Goal: Check status: Check status

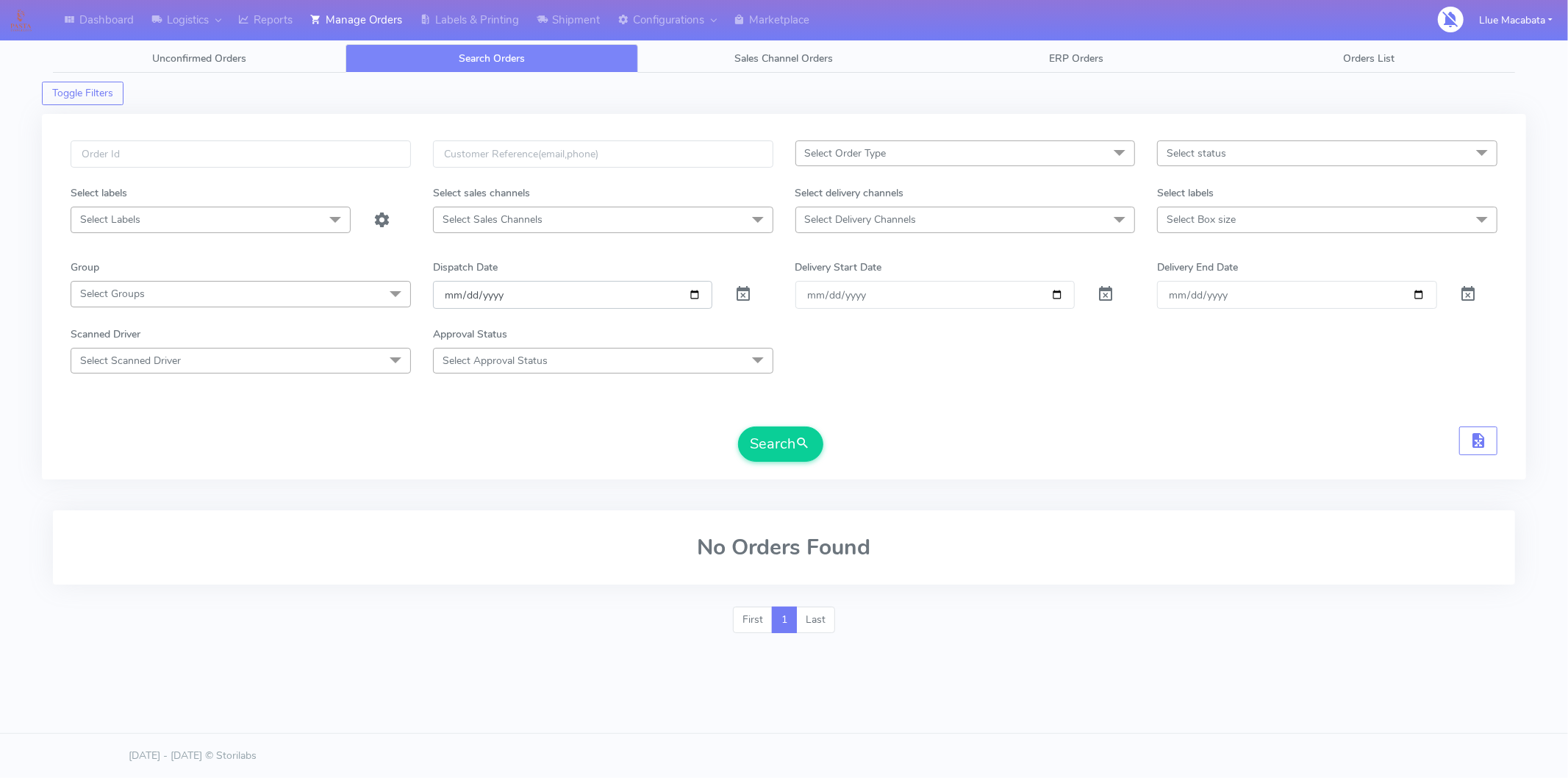
click at [443, 301] on input "date" at bounding box center [573, 294] width 280 height 27
click at [464, 301] on input "date" at bounding box center [573, 294] width 280 height 27
click at [495, 293] on input "date" at bounding box center [573, 294] width 280 height 27
click at [199, 162] on input "text" at bounding box center [240, 154] width 340 height 27
paste input "1620791"
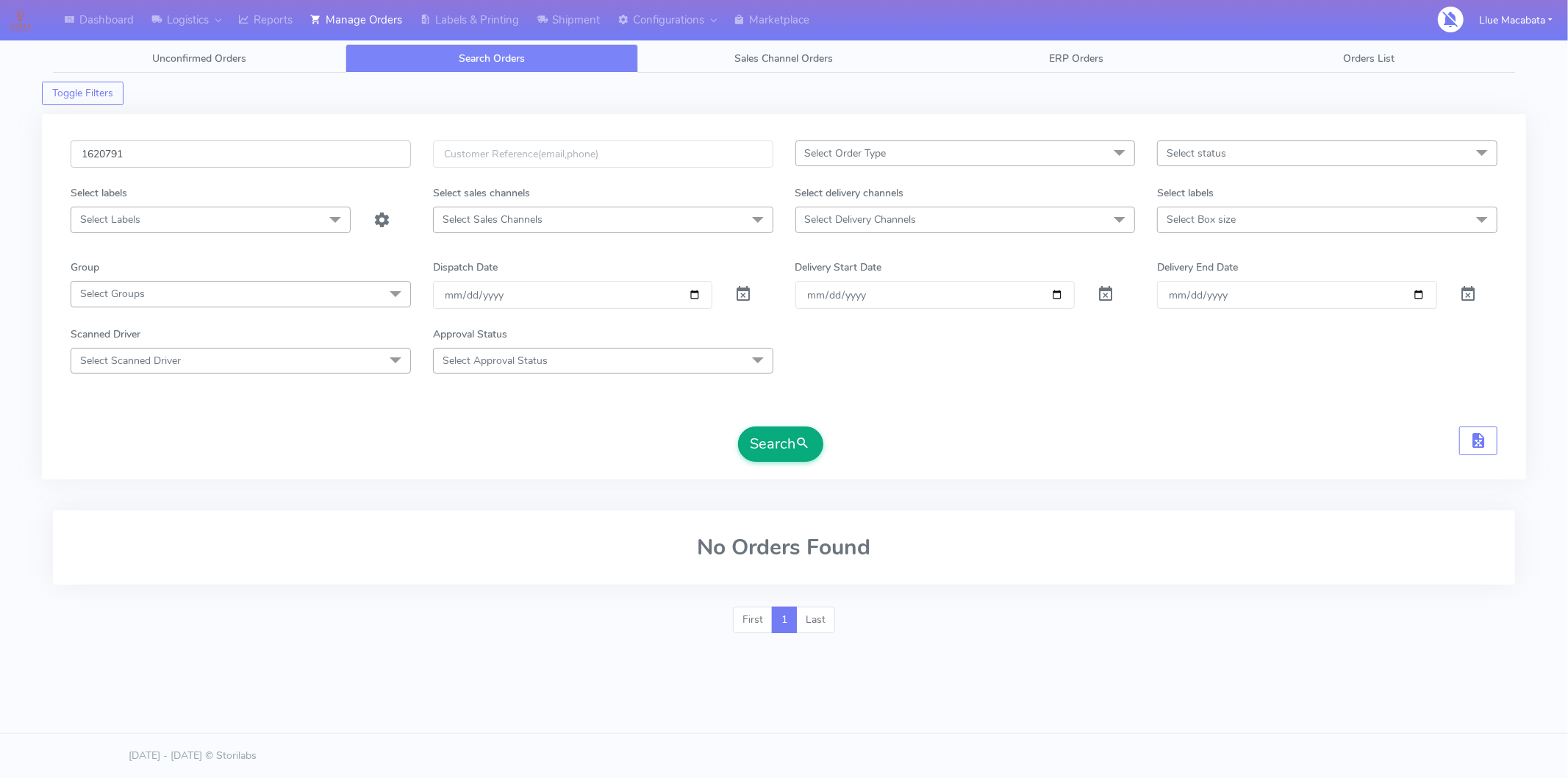
type input "1620791"
drag, startPoint x: 776, startPoint y: 447, endPoint x: 675, endPoint y: 472, distance: 104.0
click at [774, 449] on button "Search" at bounding box center [781, 444] width 85 height 35
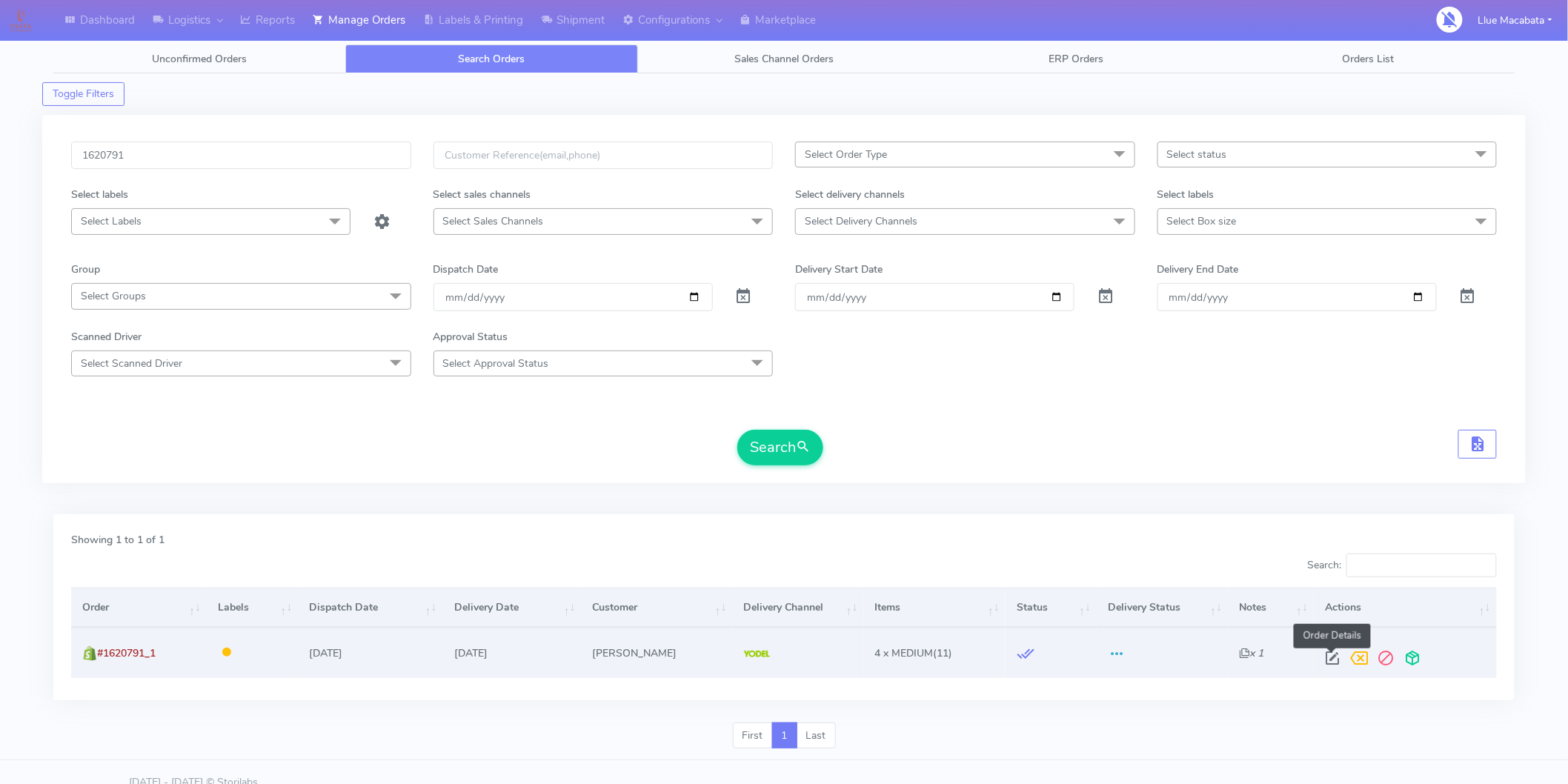
click at [1332, 654] on span at bounding box center [1333, 661] width 27 height 14
select select "5"
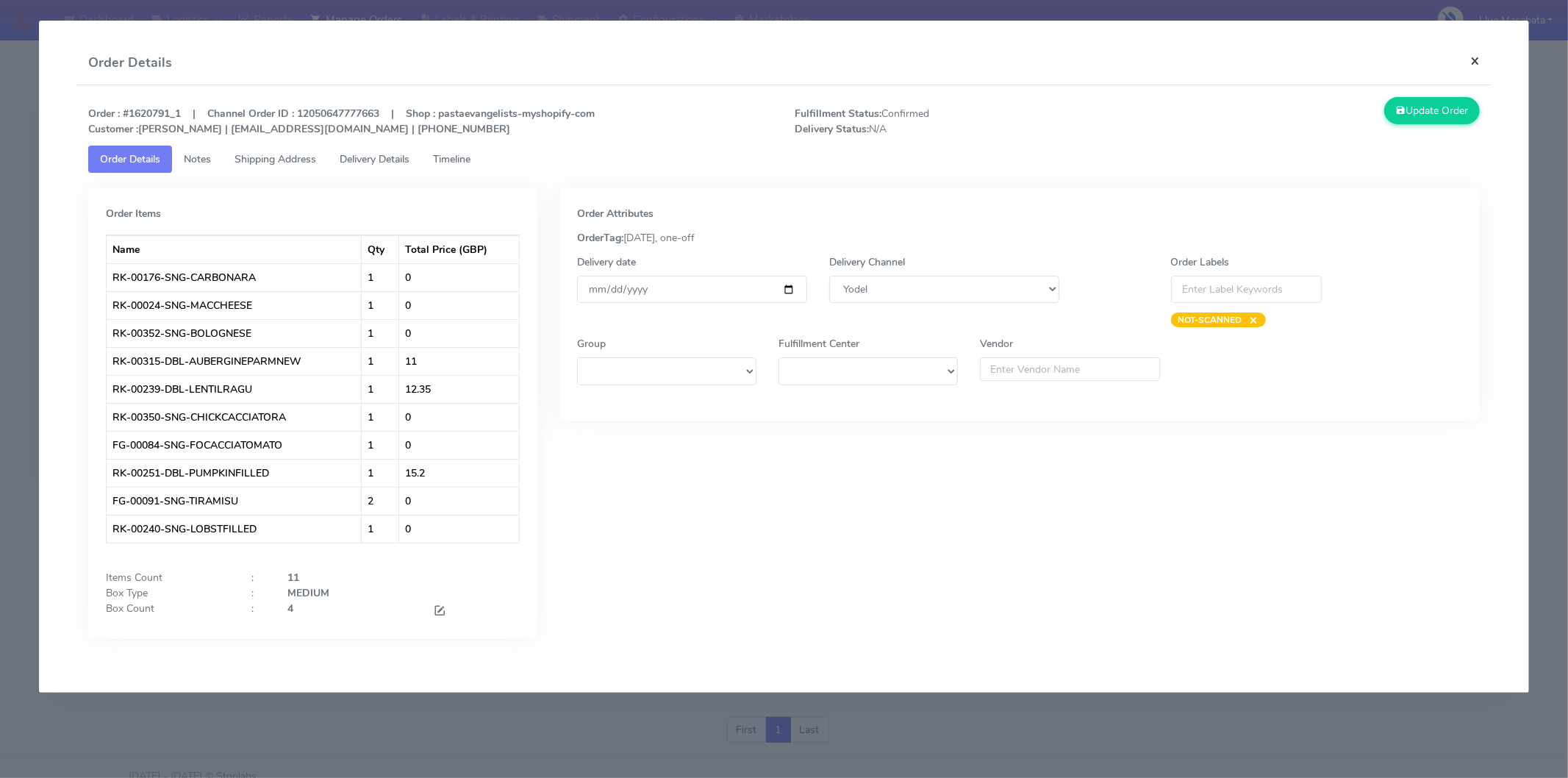
click at [1480, 55] on button "×" at bounding box center [1475, 60] width 33 height 39
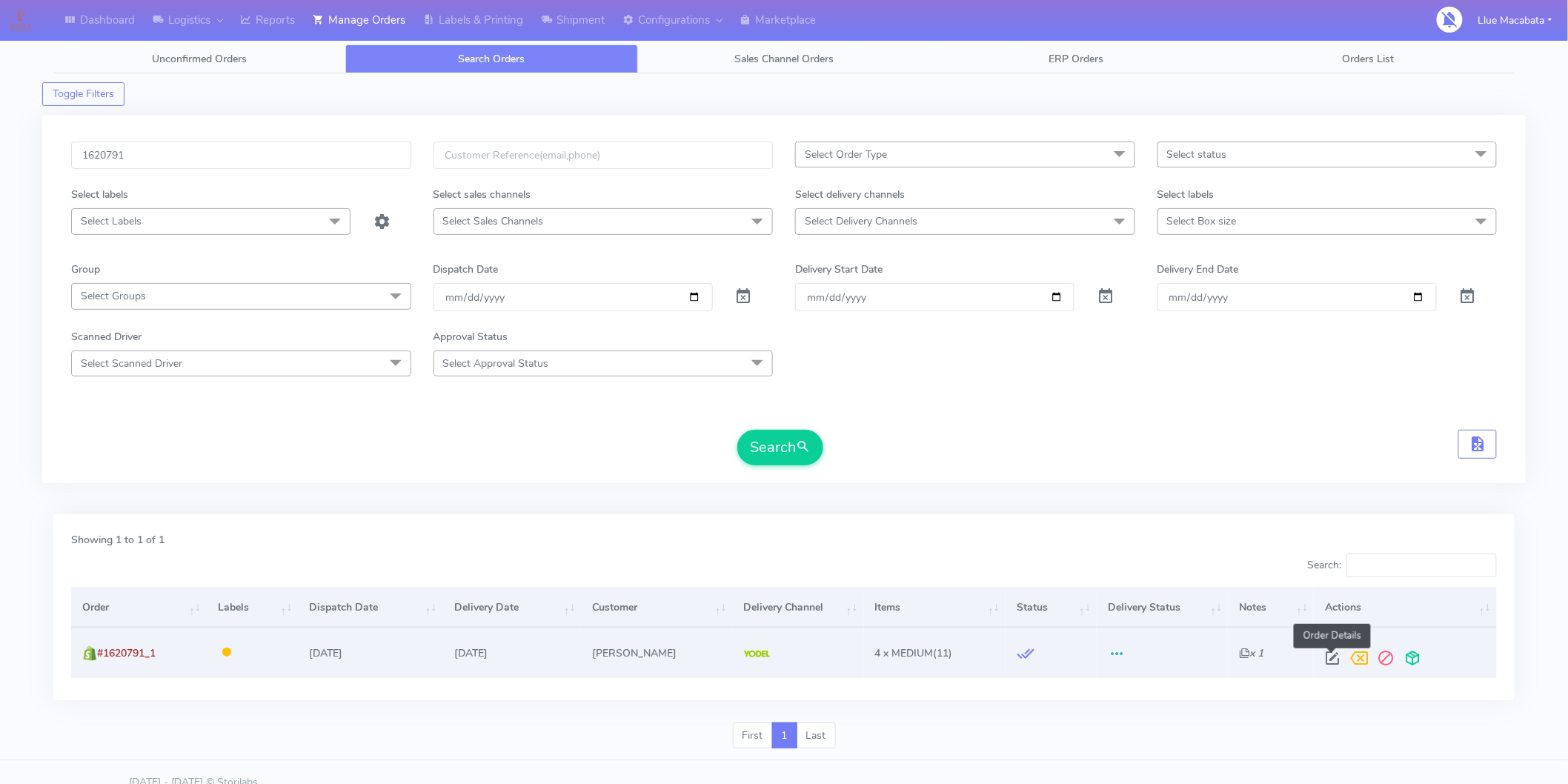
click at [1330, 655] on span at bounding box center [1333, 661] width 27 height 14
select select "5"
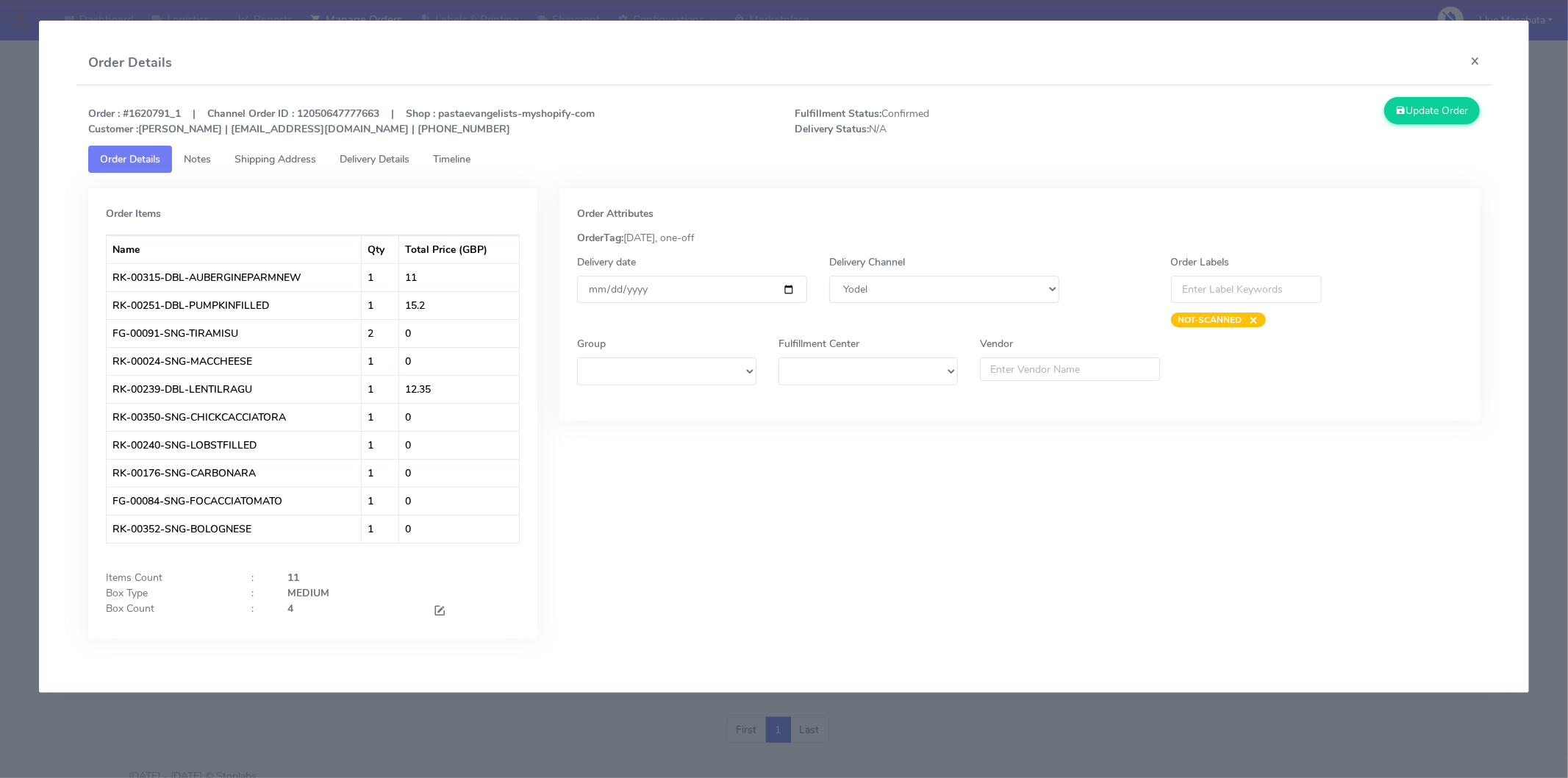
click at [453, 169] on link "Timeline" at bounding box center [451, 159] width 61 height 27
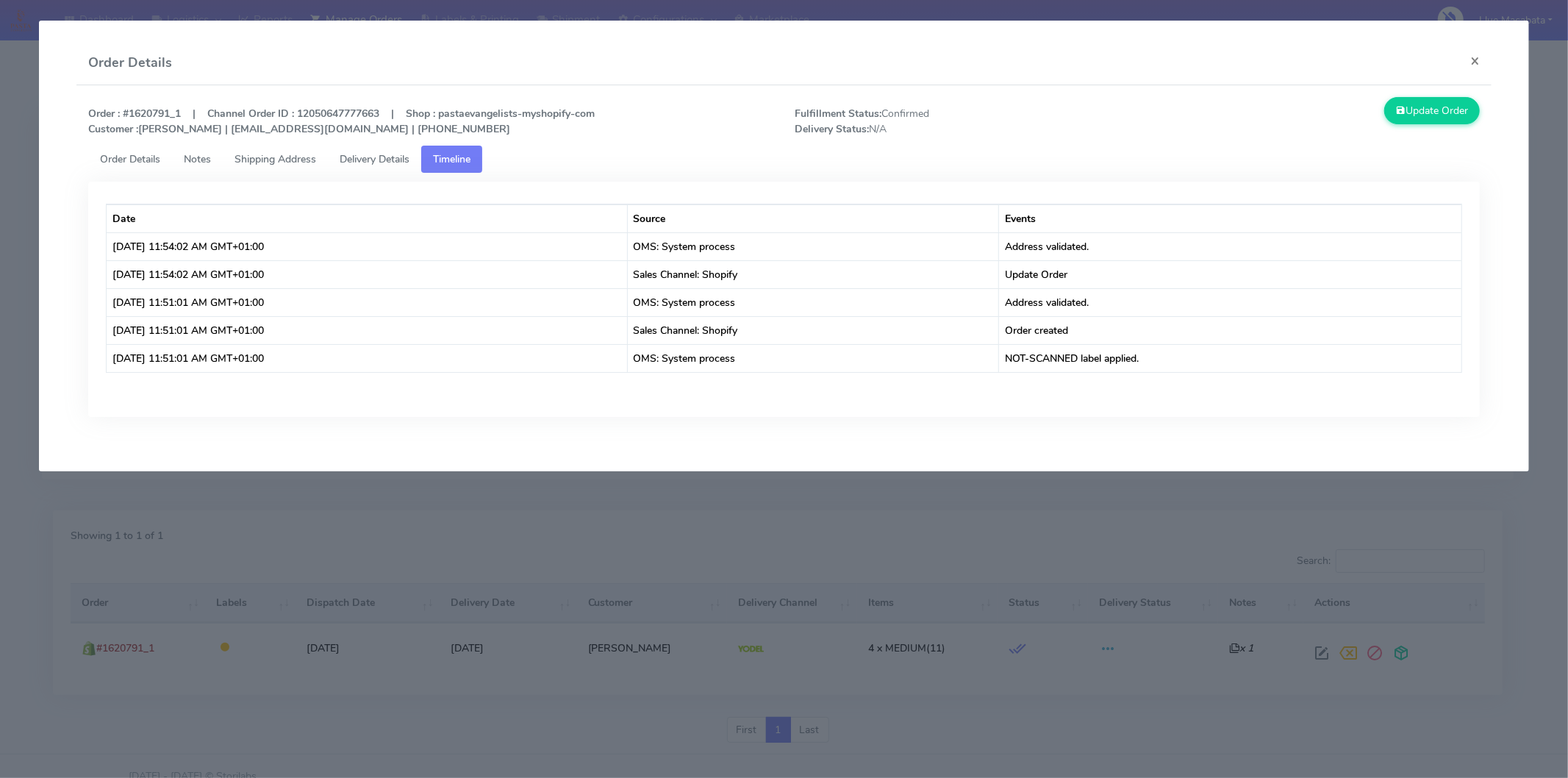
click at [395, 164] on span "Delivery Details" at bounding box center [374, 159] width 70 height 14
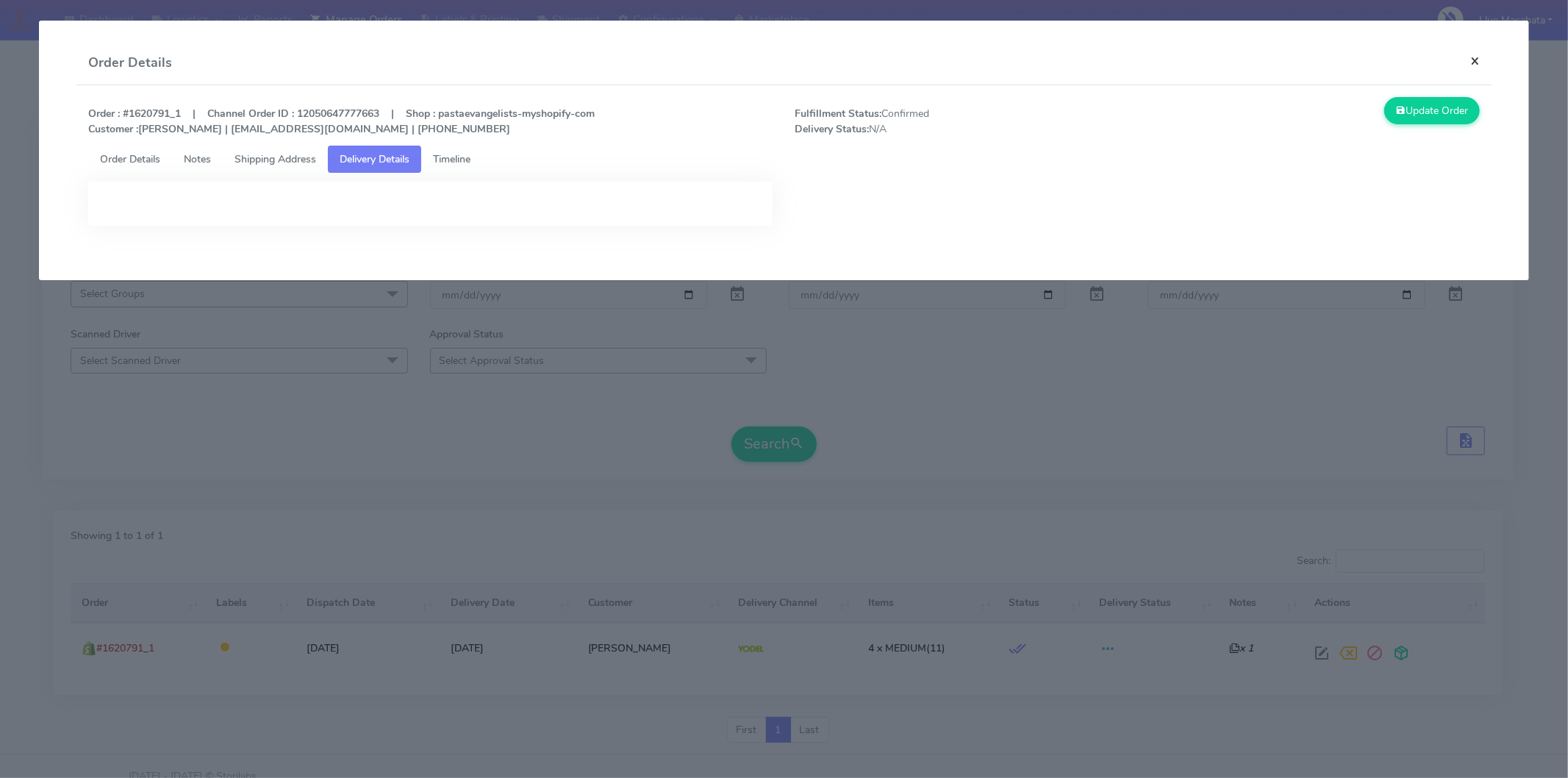
click at [1478, 57] on button "×" at bounding box center [1475, 60] width 33 height 39
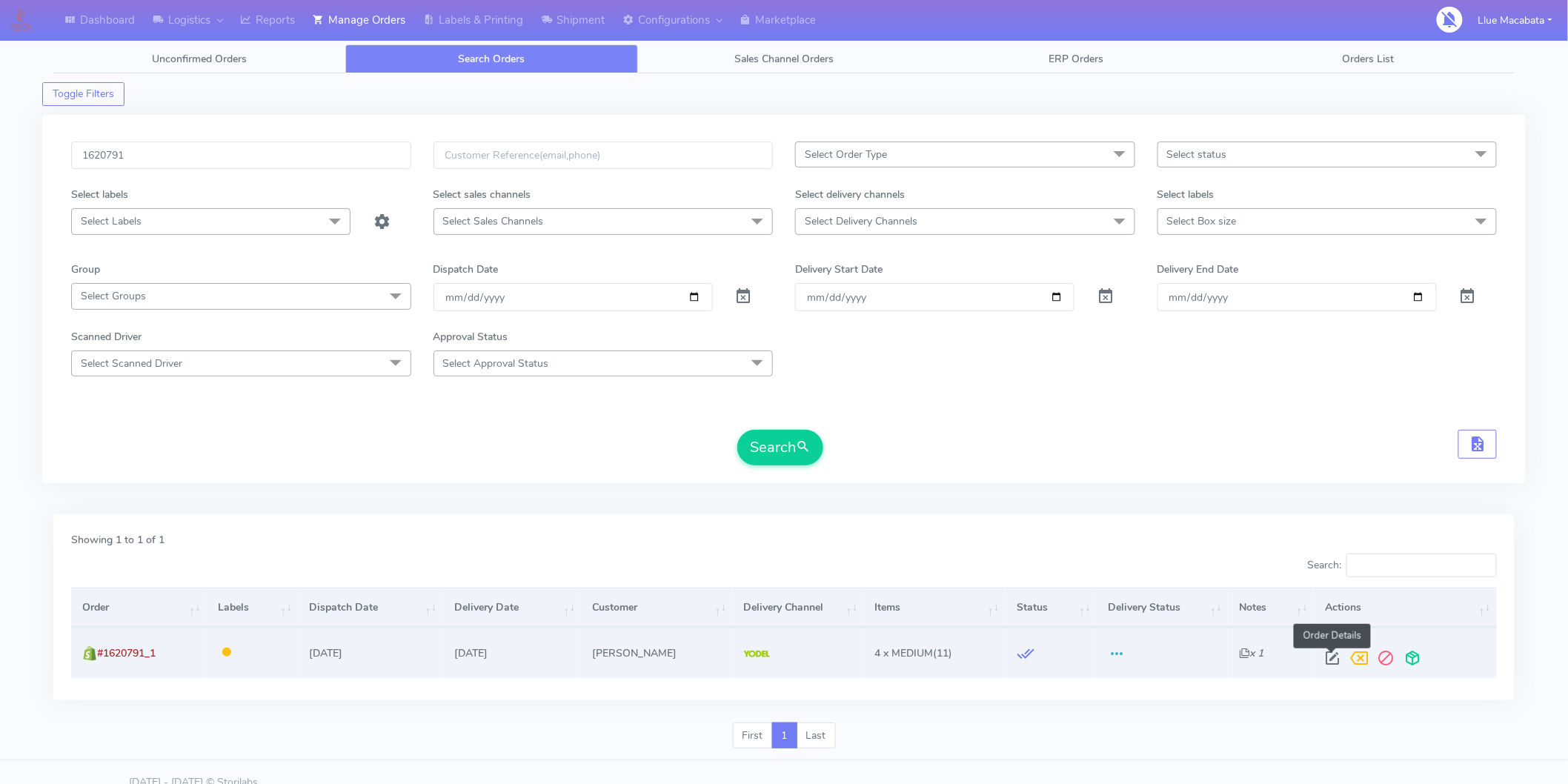
click at [1329, 654] on span at bounding box center [1333, 661] width 27 height 14
select select "5"
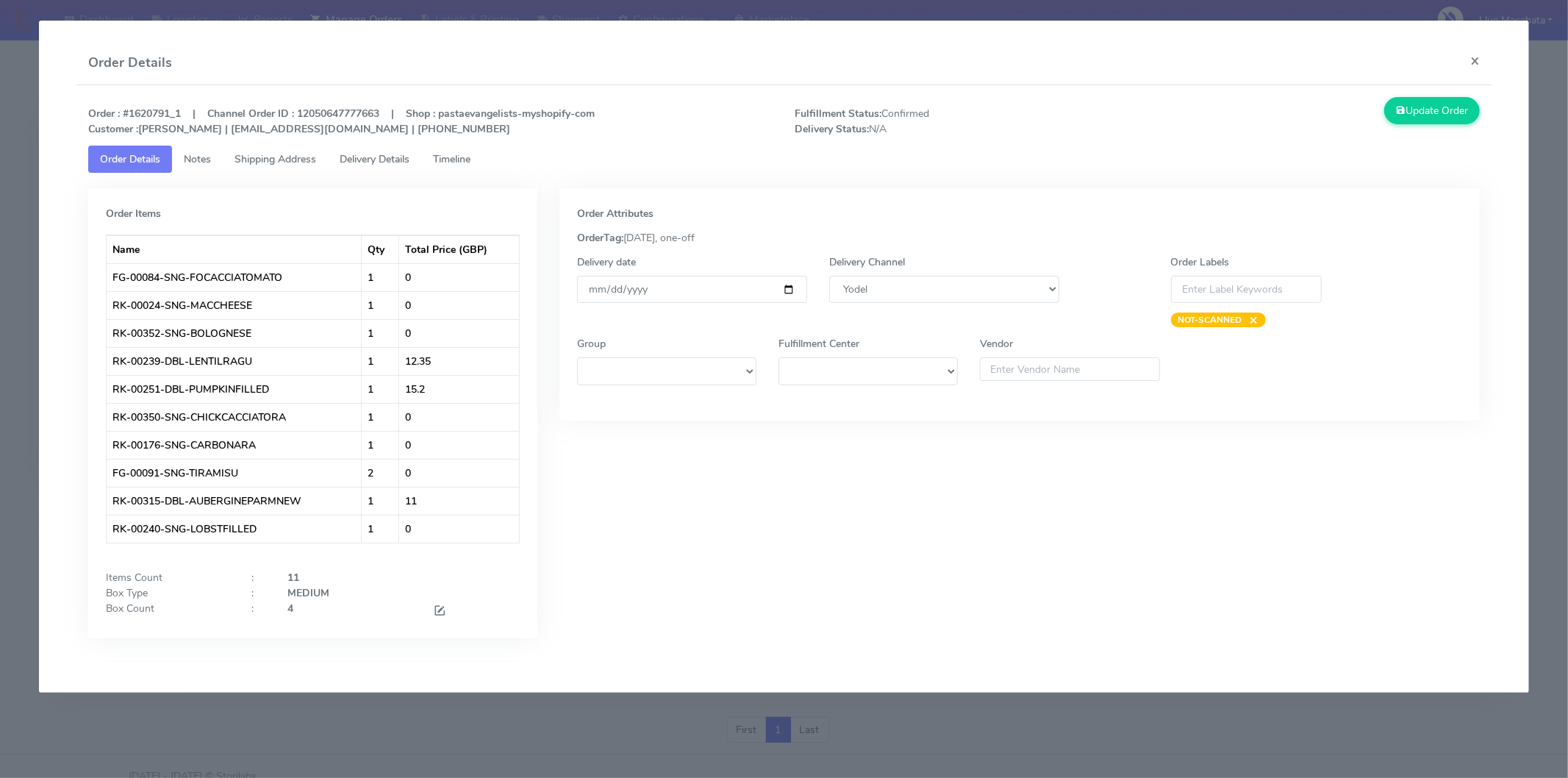
drag, startPoint x: 478, startPoint y: 158, endPoint x: 375, endPoint y: 156, distance: 103.0
click at [470, 158] on span "Timeline" at bounding box center [451, 159] width 37 height 14
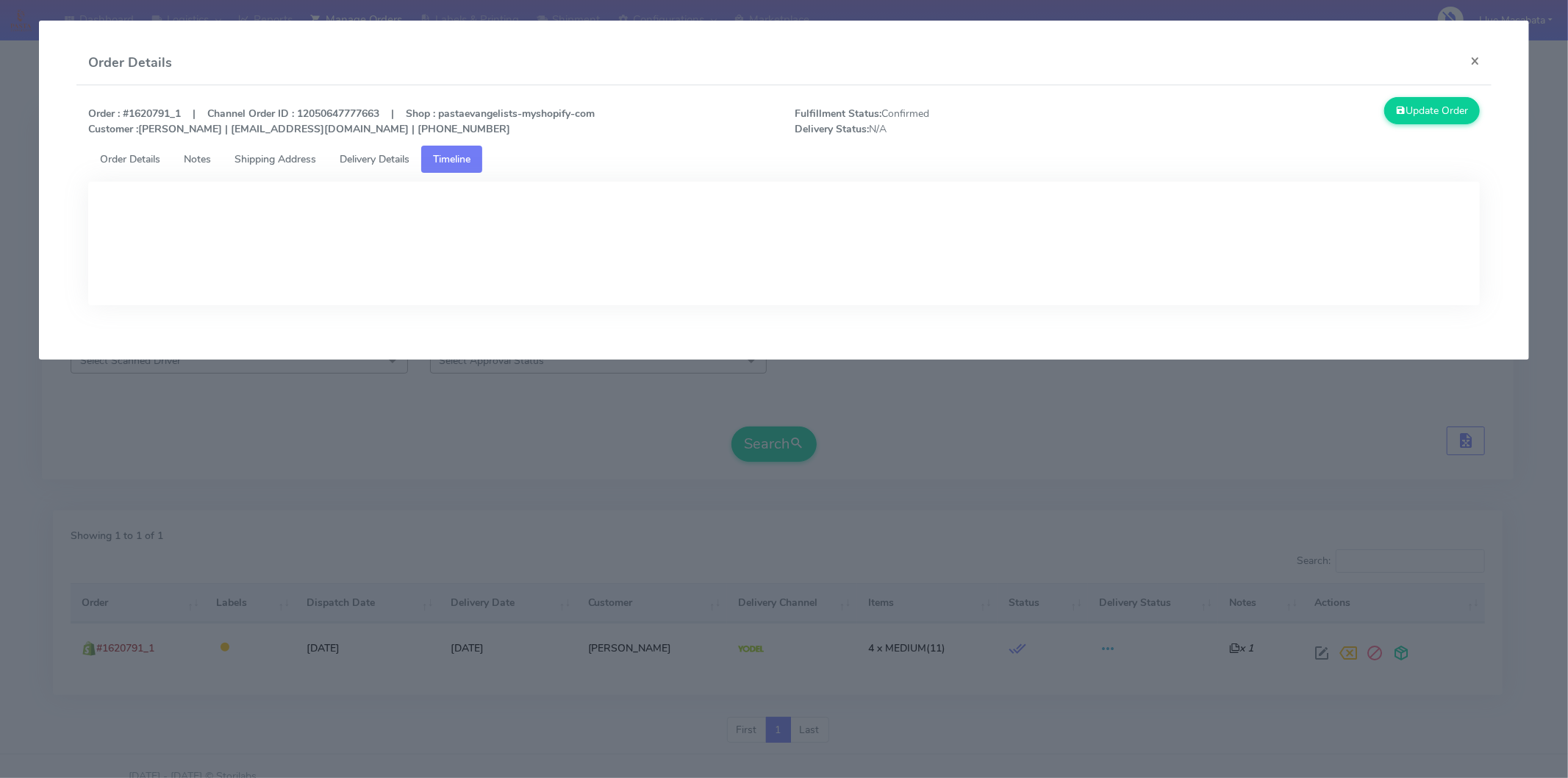
click at [369, 154] on span "Delivery Details" at bounding box center [374, 159] width 70 height 14
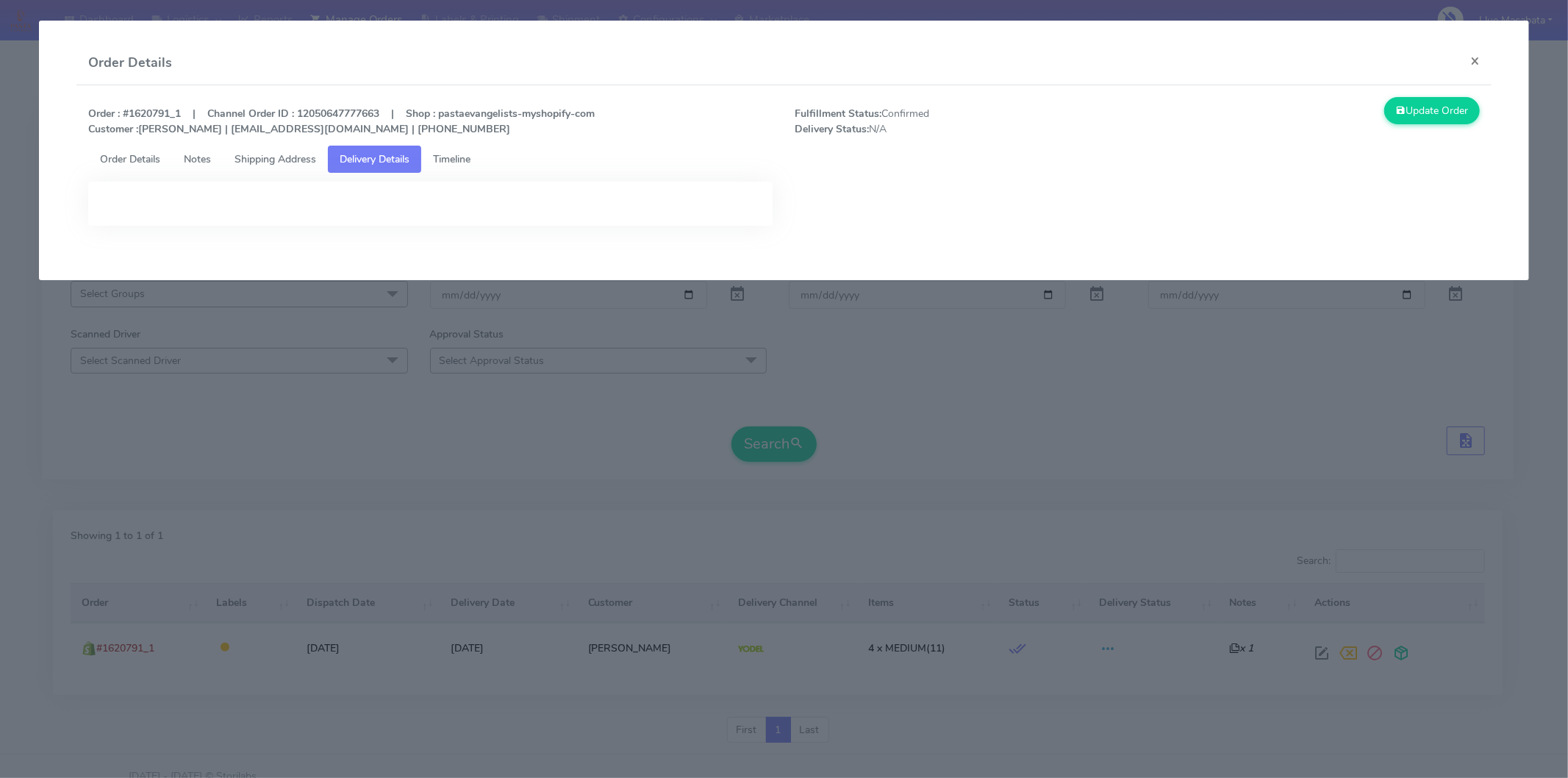
click at [282, 157] on span "Shipping Address" at bounding box center [275, 159] width 82 height 14
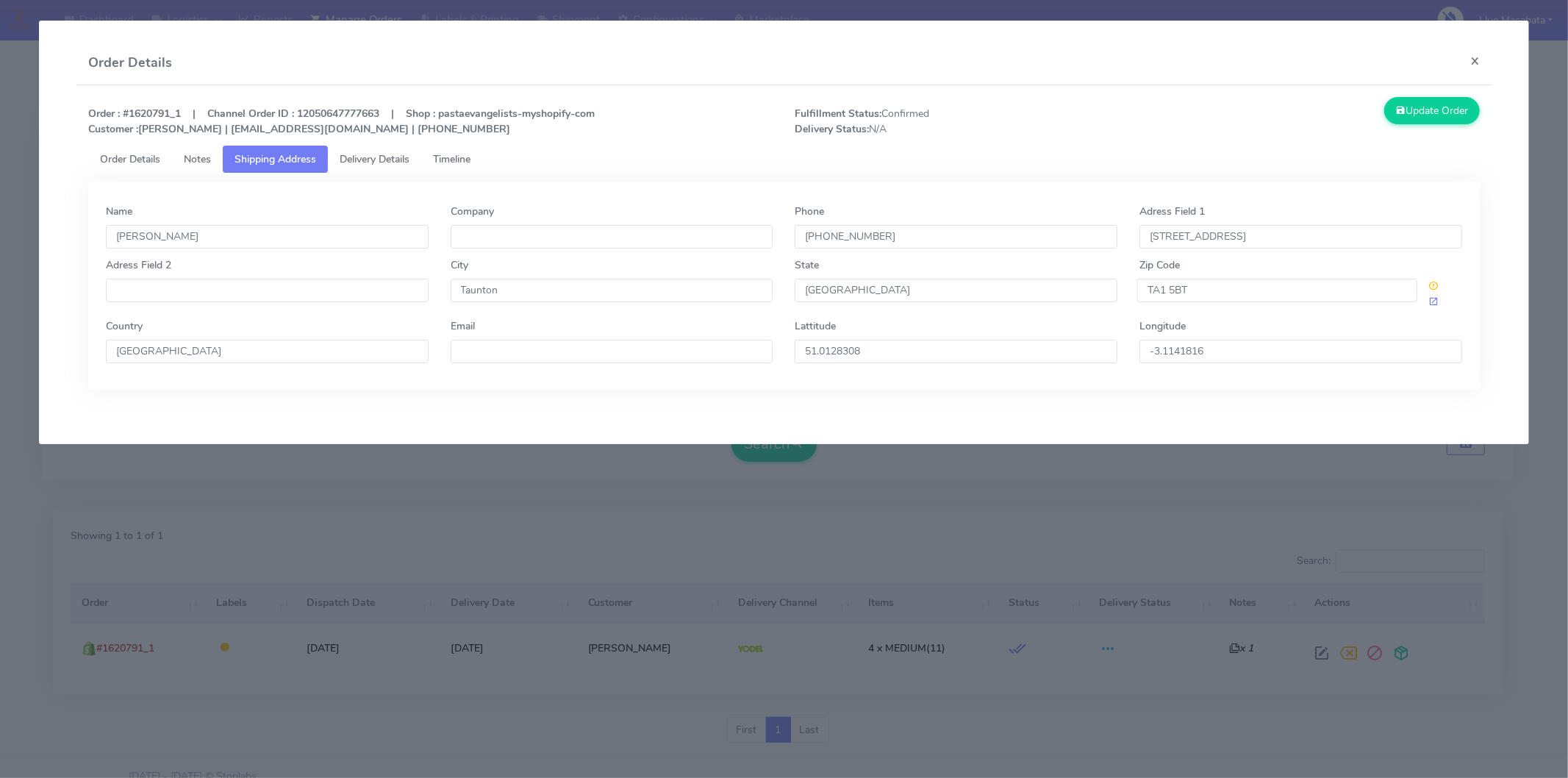
click at [461, 168] on link "Timeline" at bounding box center [451, 159] width 61 height 27
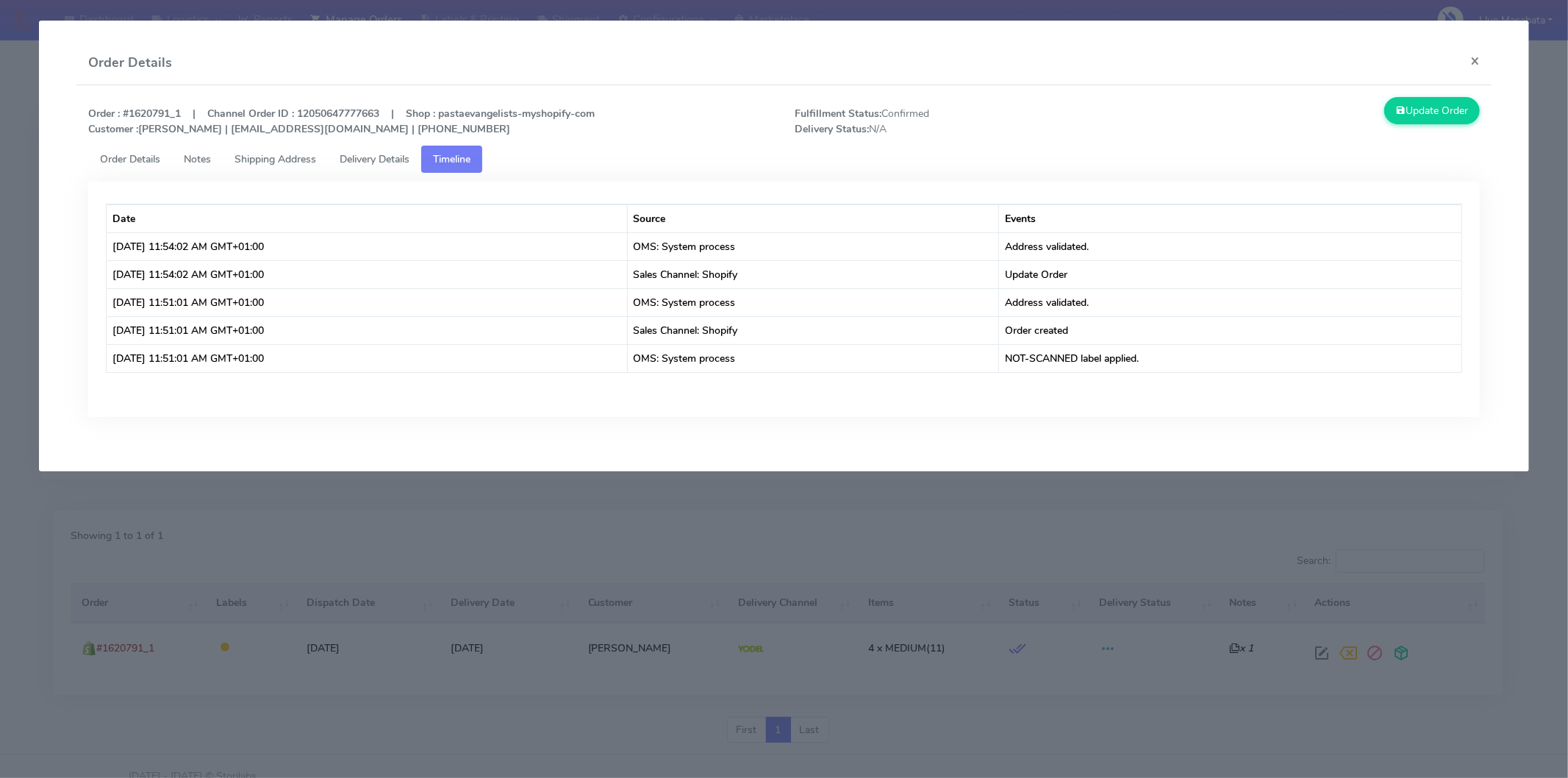
drag, startPoint x: 368, startPoint y: 148, endPoint x: 390, endPoint y: 190, distance: 47.4
click at [368, 148] on link "Delivery Details" at bounding box center [374, 159] width 93 height 27
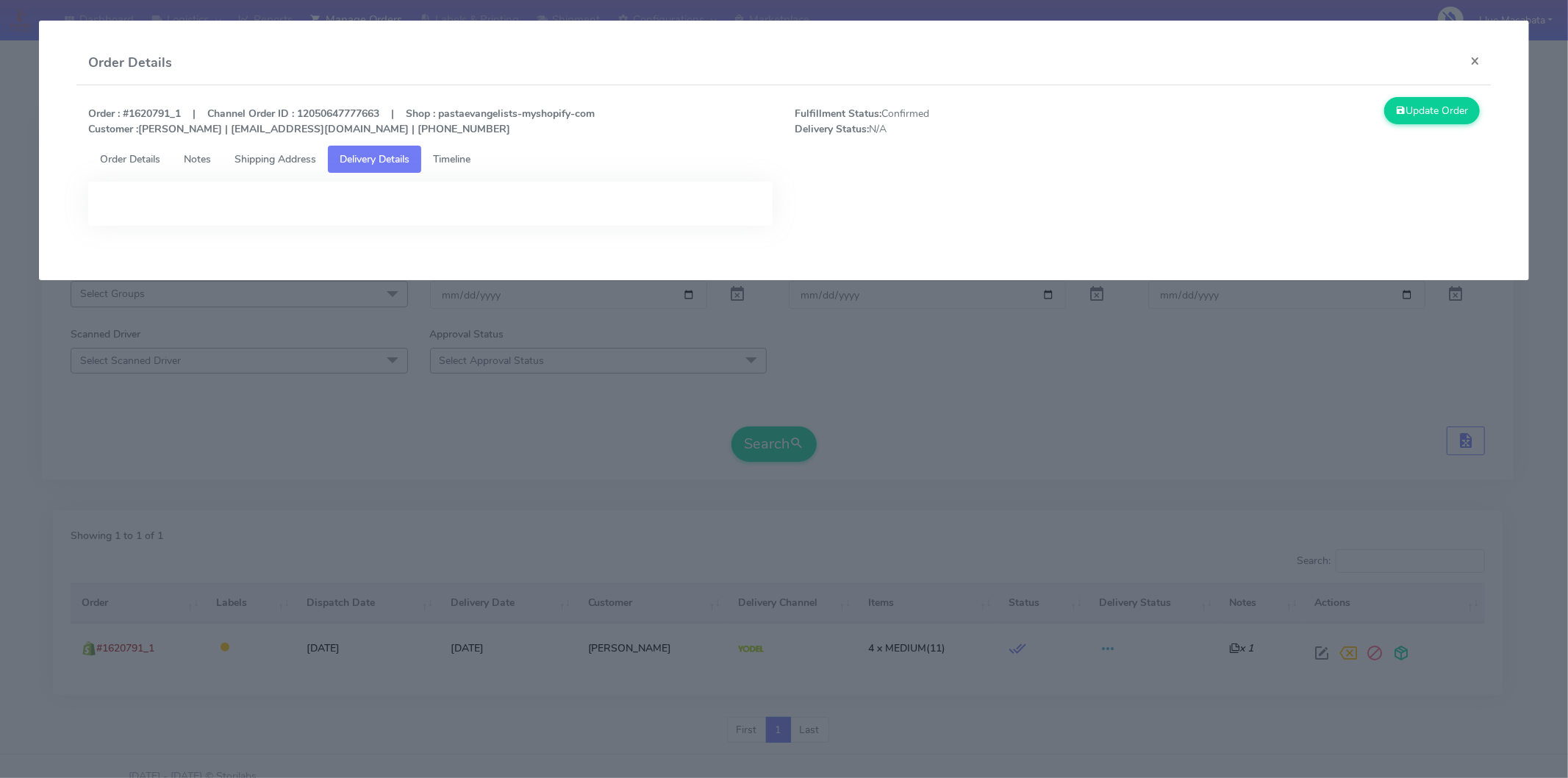
click at [280, 165] on link "Shipping Address" at bounding box center [275, 159] width 105 height 27
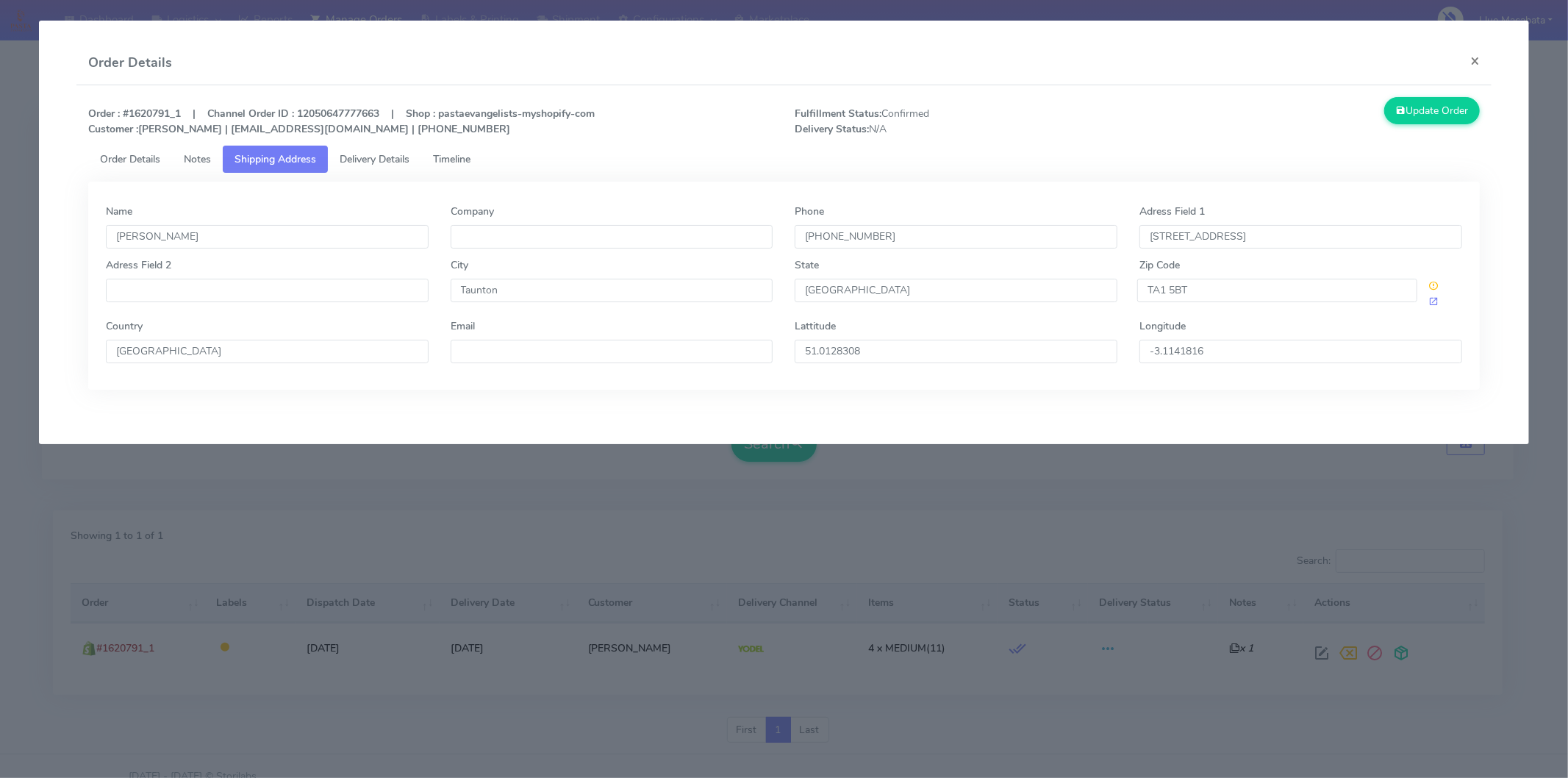
click at [196, 163] on span "Notes" at bounding box center [197, 159] width 27 height 14
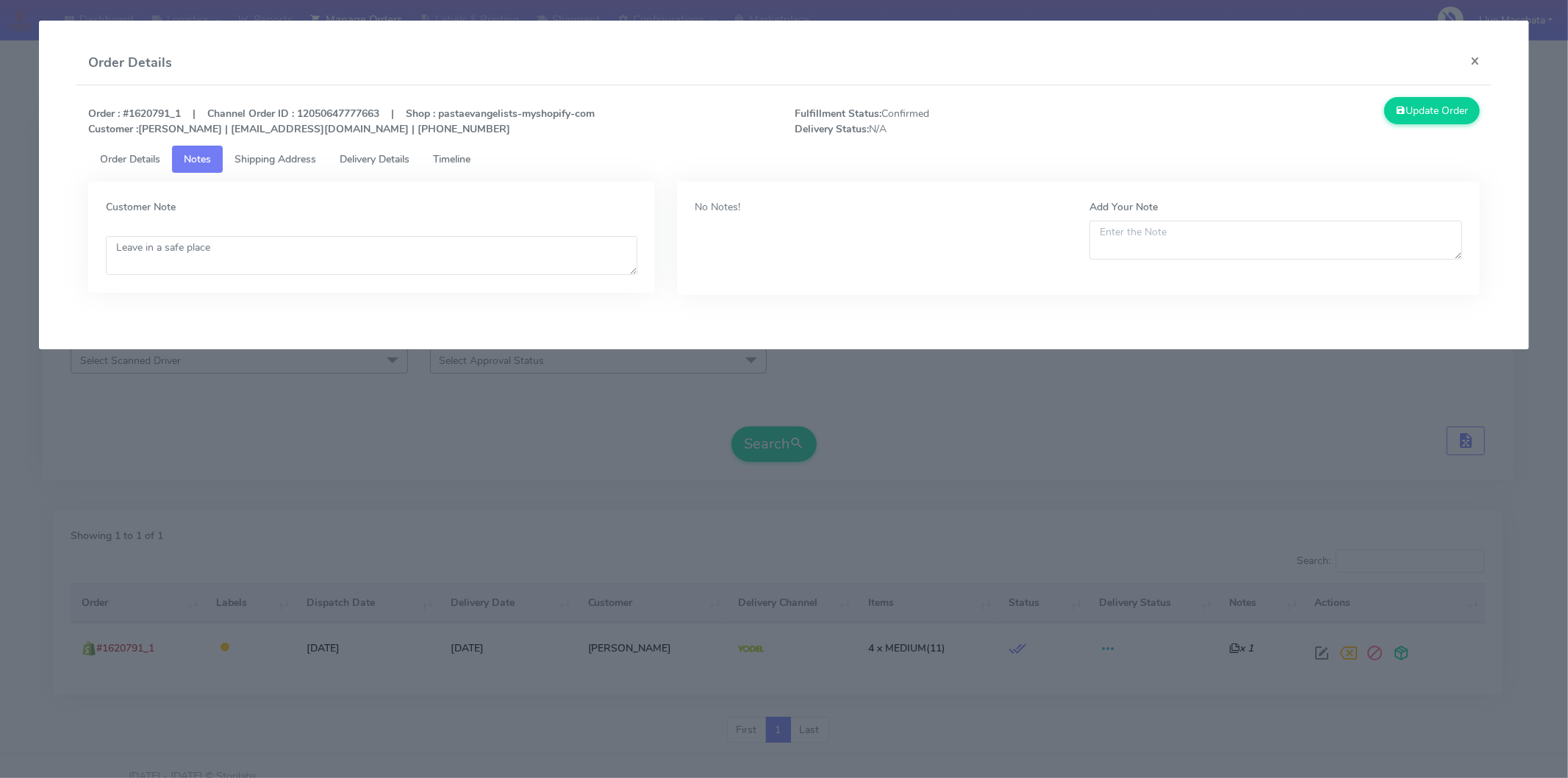
click at [131, 160] on span "Order Details" at bounding box center [130, 159] width 60 height 14
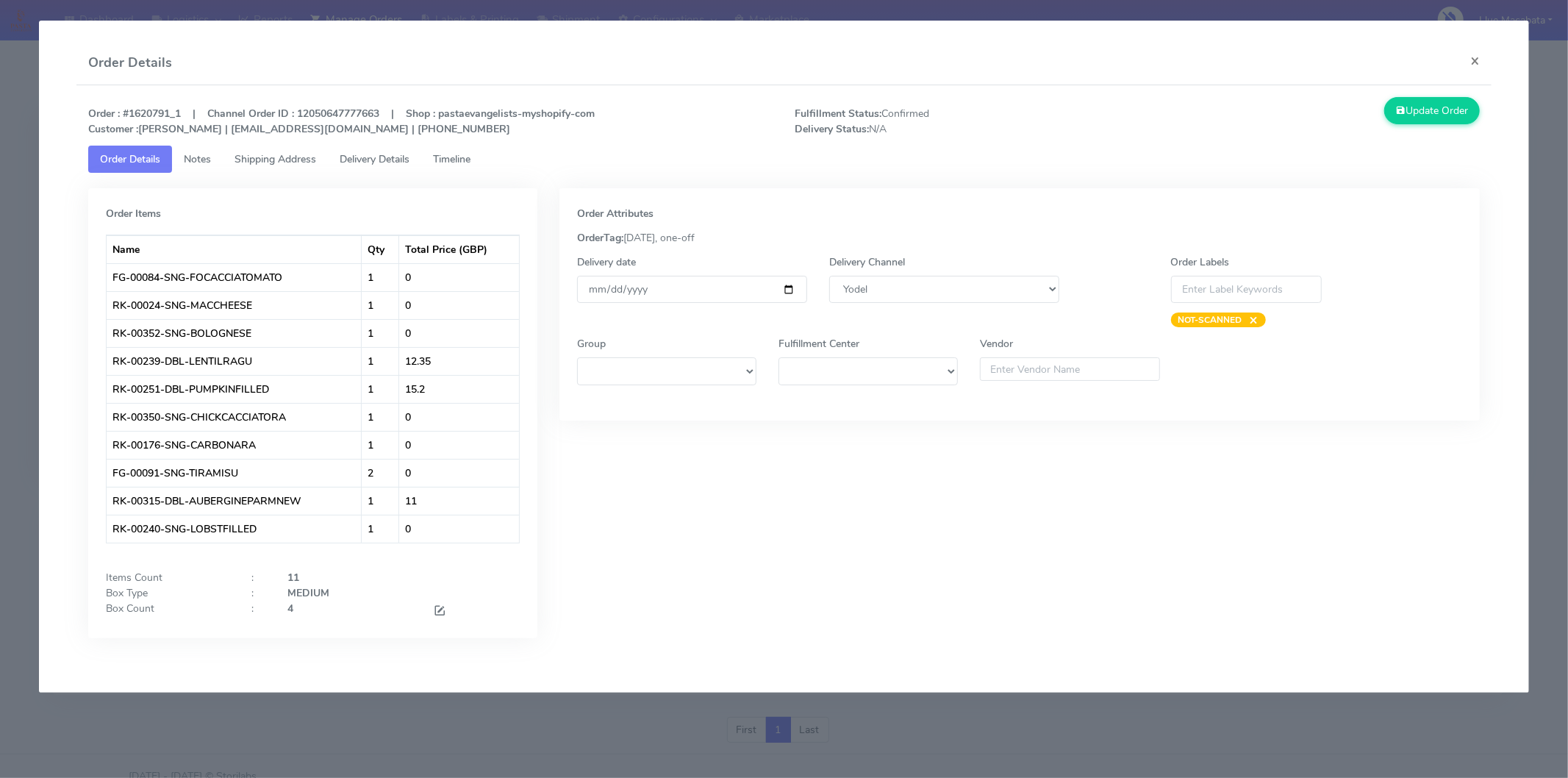
click at [362, 157] on span "Delivery Details" at bounding box center [374, 159] width 70 height 14
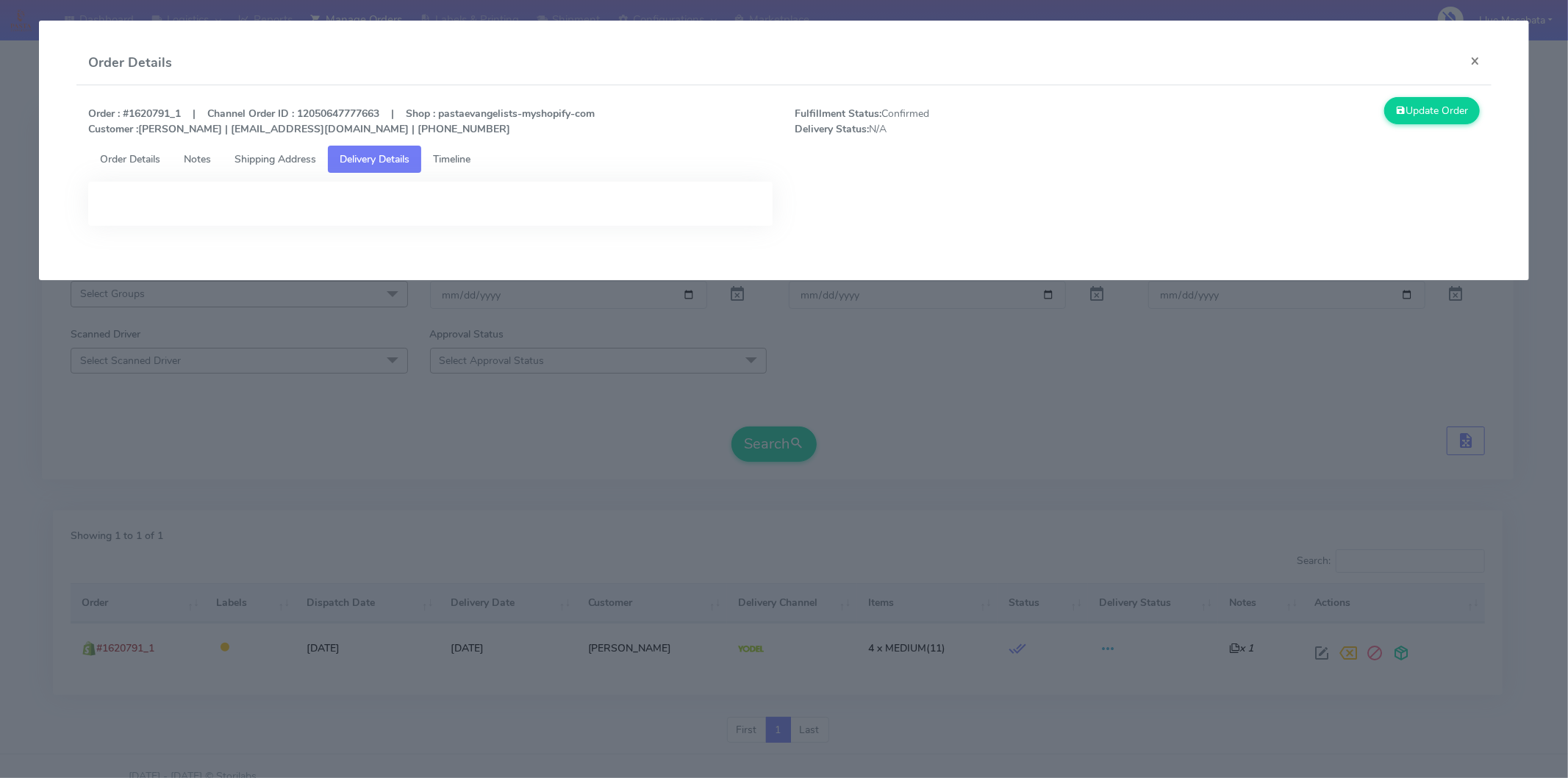
click at [470, 162] on span "Timeline" at bounding box center [451, 159] width 37 height 14
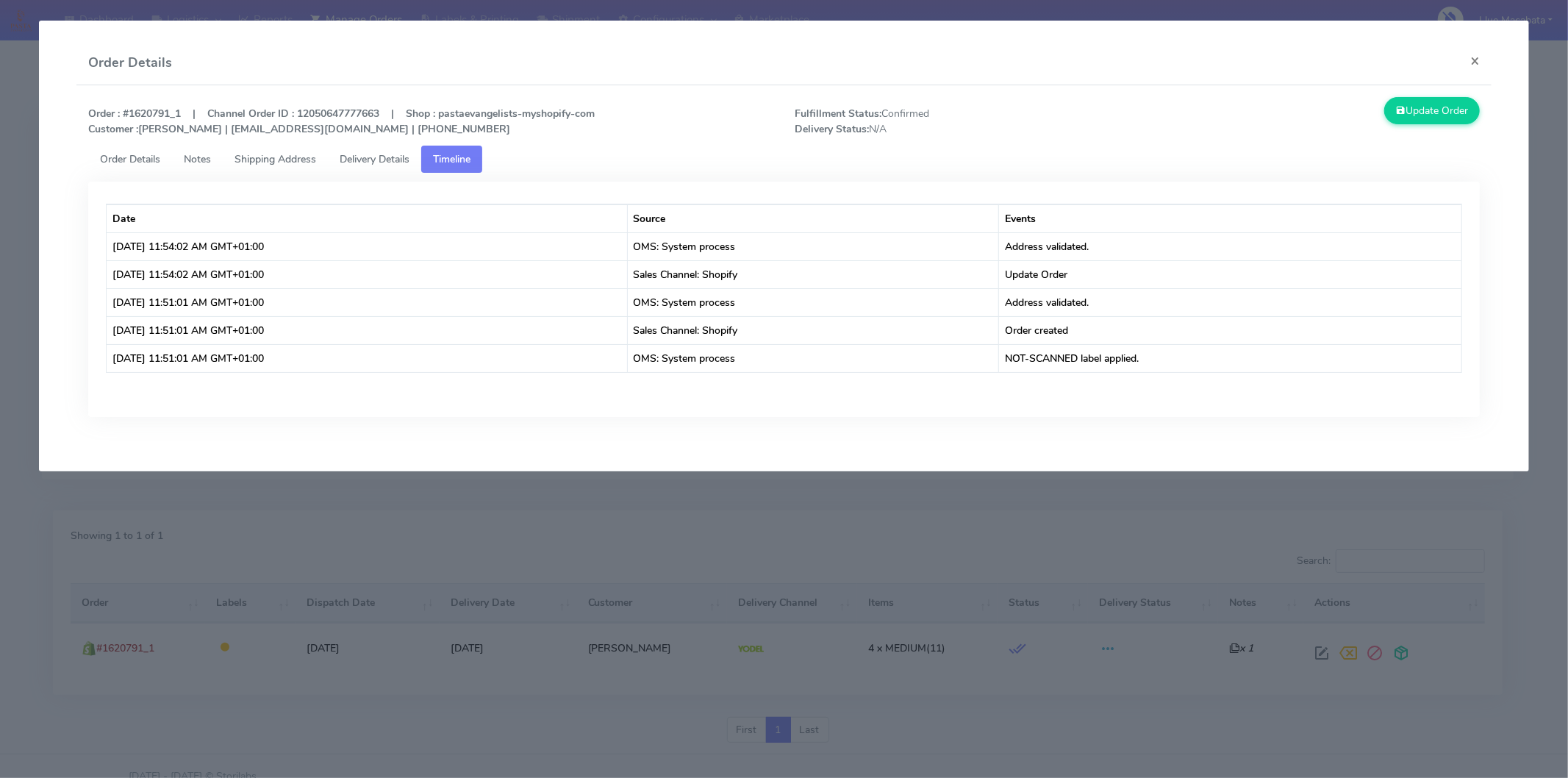
click at [365, 154] on span "Delivery Details" at bounding box center [374, 159] width 70 height 14
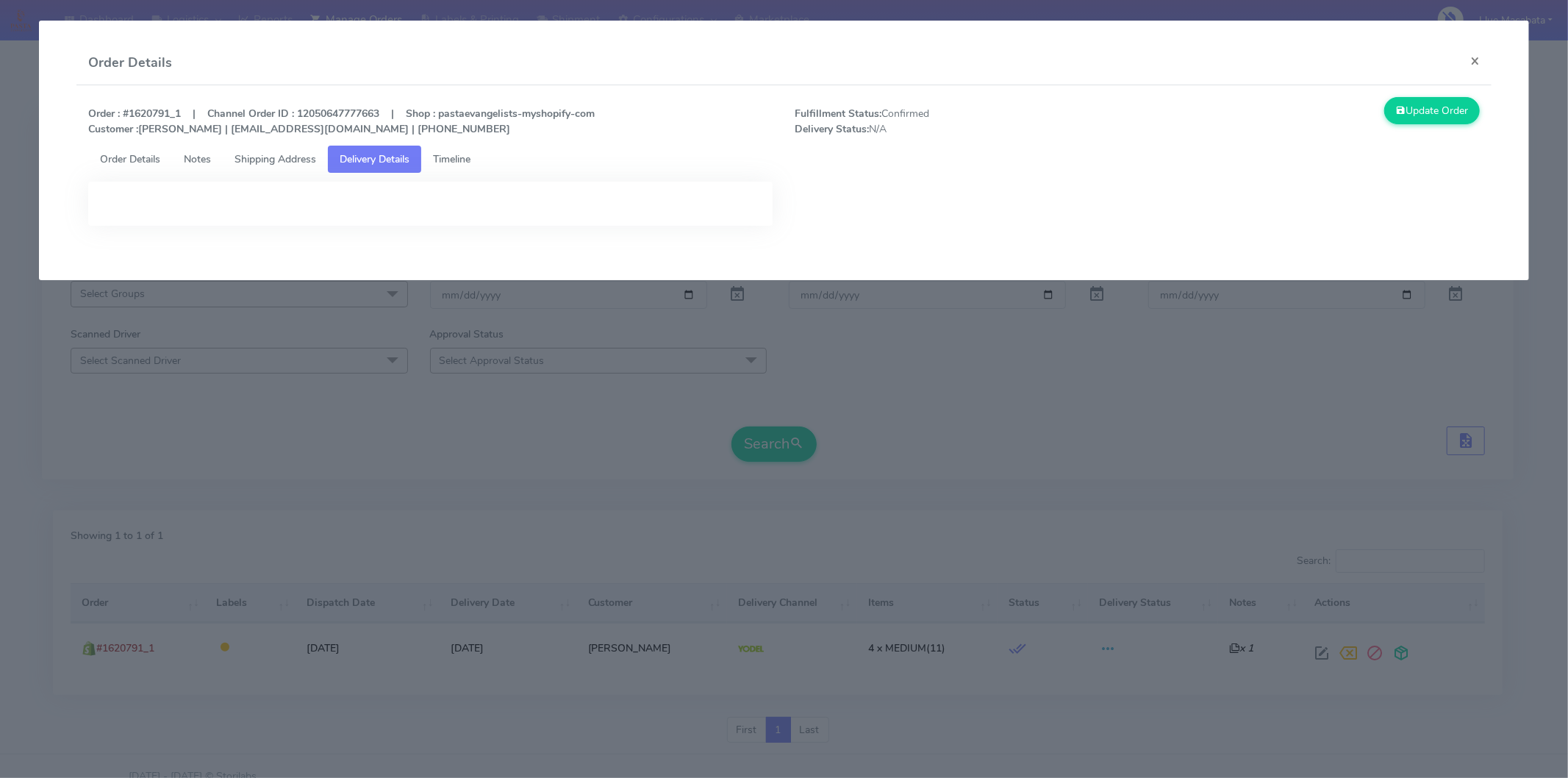
click at [251, 169] on link "Shipping Address" at bounding box center [275, 159] width 105 height 27
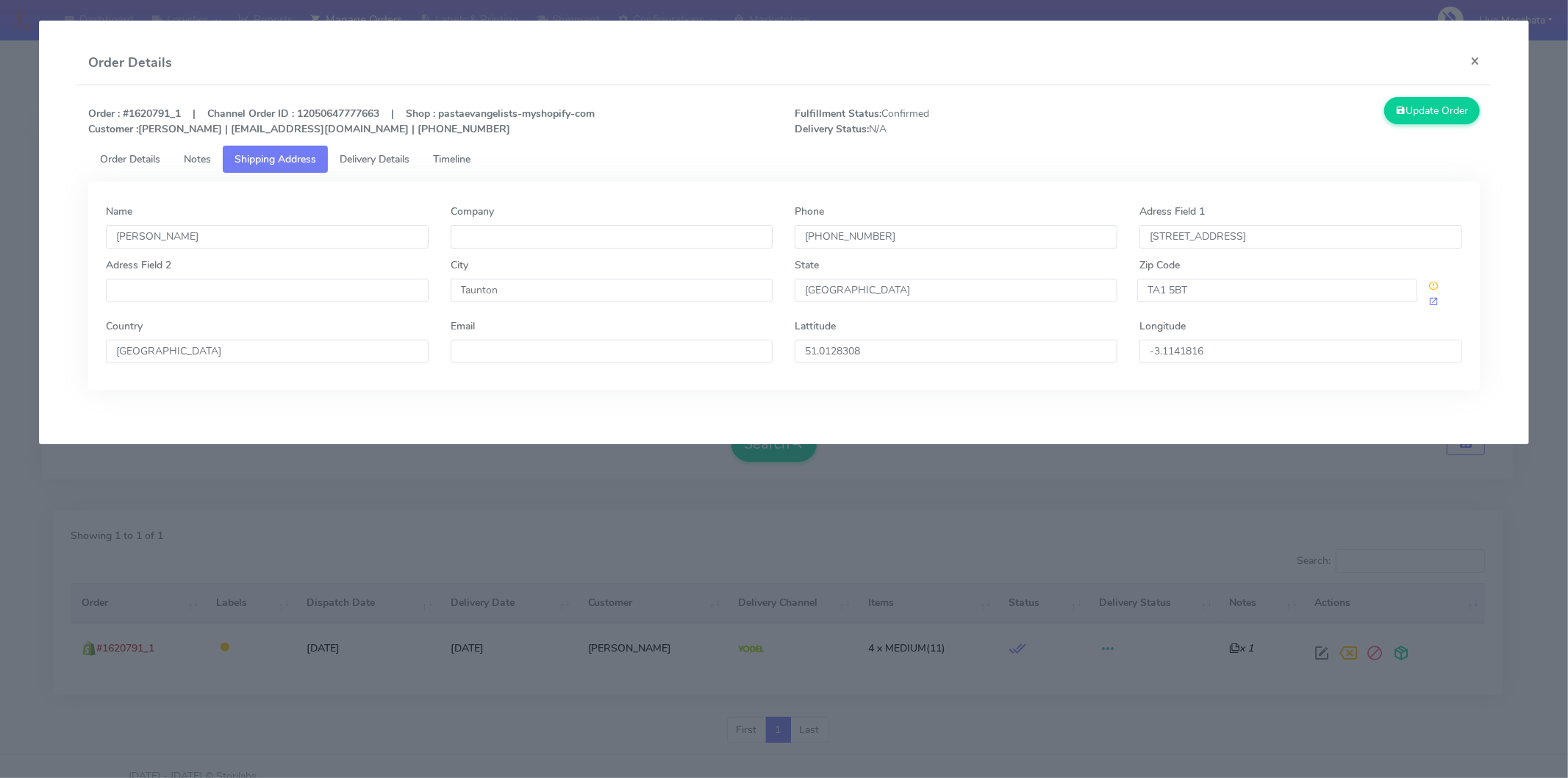
click at [443, 157] on span "Timeline" at bounding box center [451, 159] width 37 height 14
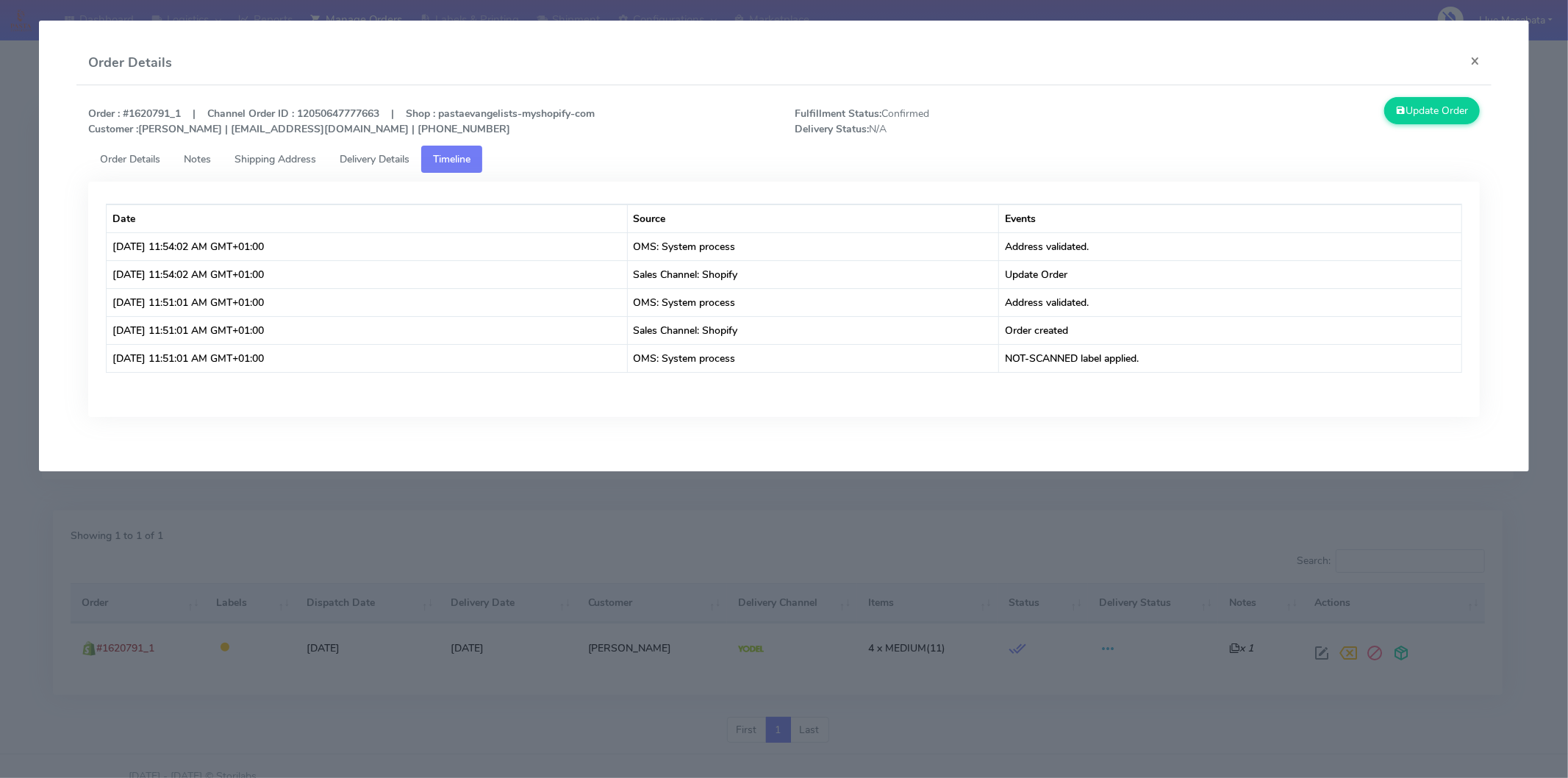
click at [386, 154] on span "Delivery Details" at bounding box center [374, 159] width 70 height 14
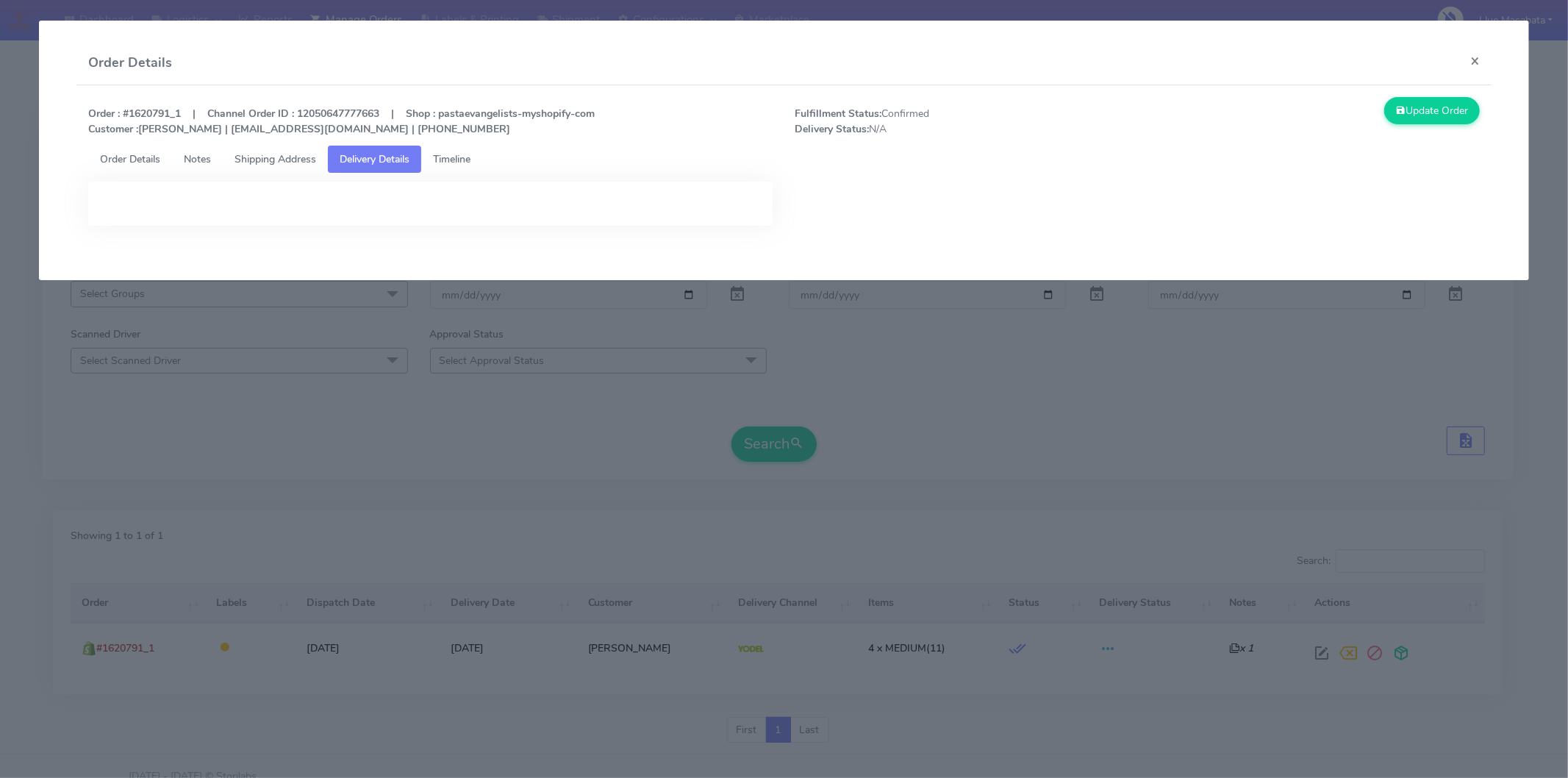
click at [255, 163] on span "Shipping Address" at bounding box center [275, 159] width 82 height 14
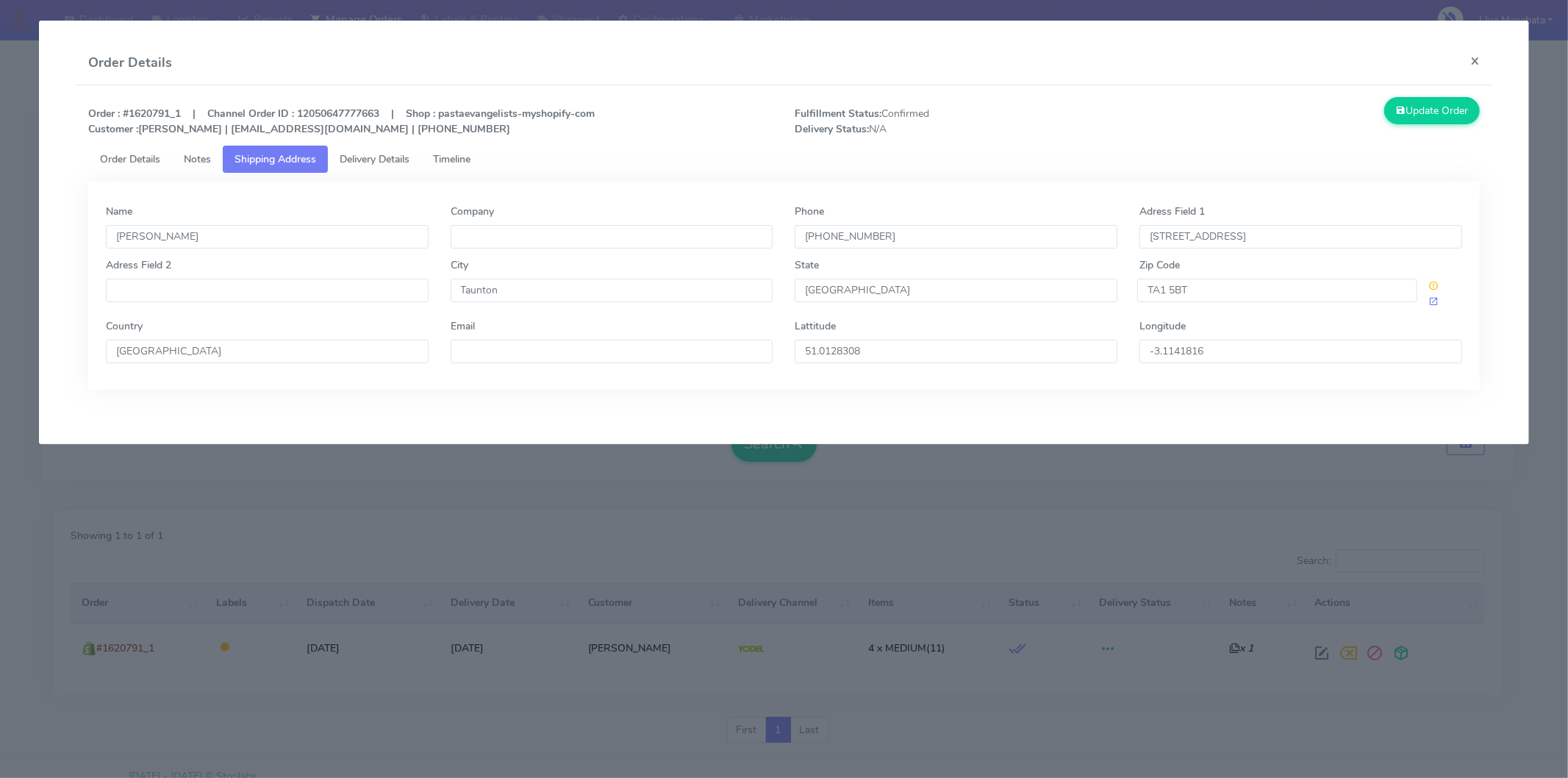
click at [187, 152] on span "Notes" at bounding box center [197, 159] width 27 height 14
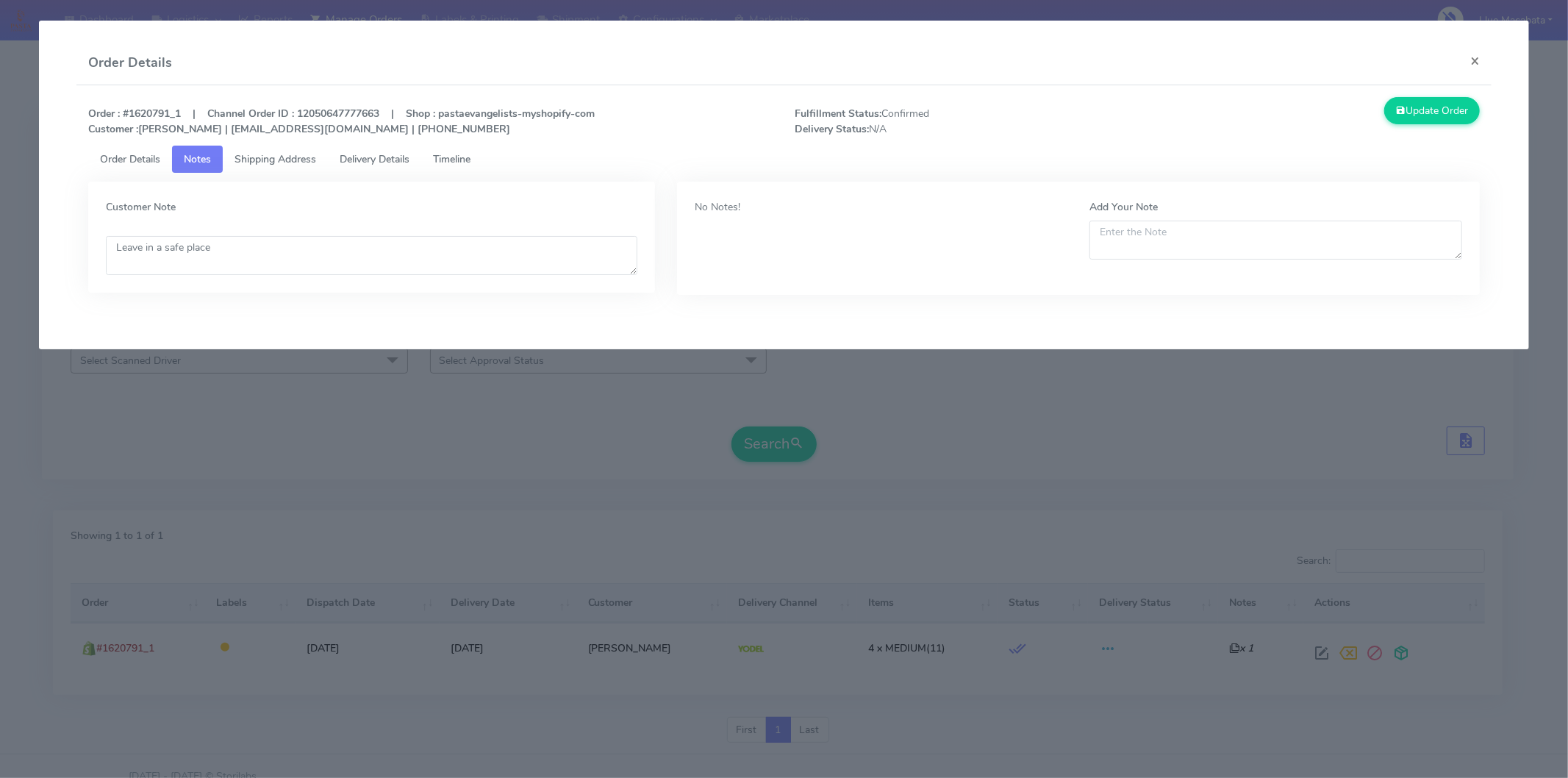
click at [85, 153] on div "1595502 Order Details Notes Shipping Address Delivery Details Timeline Order It…" at bounding box center [784, 231] width 1414 height 171
click at [465, 163] on span "Timeline" at bounding box center [451, 159] width 37 height 14
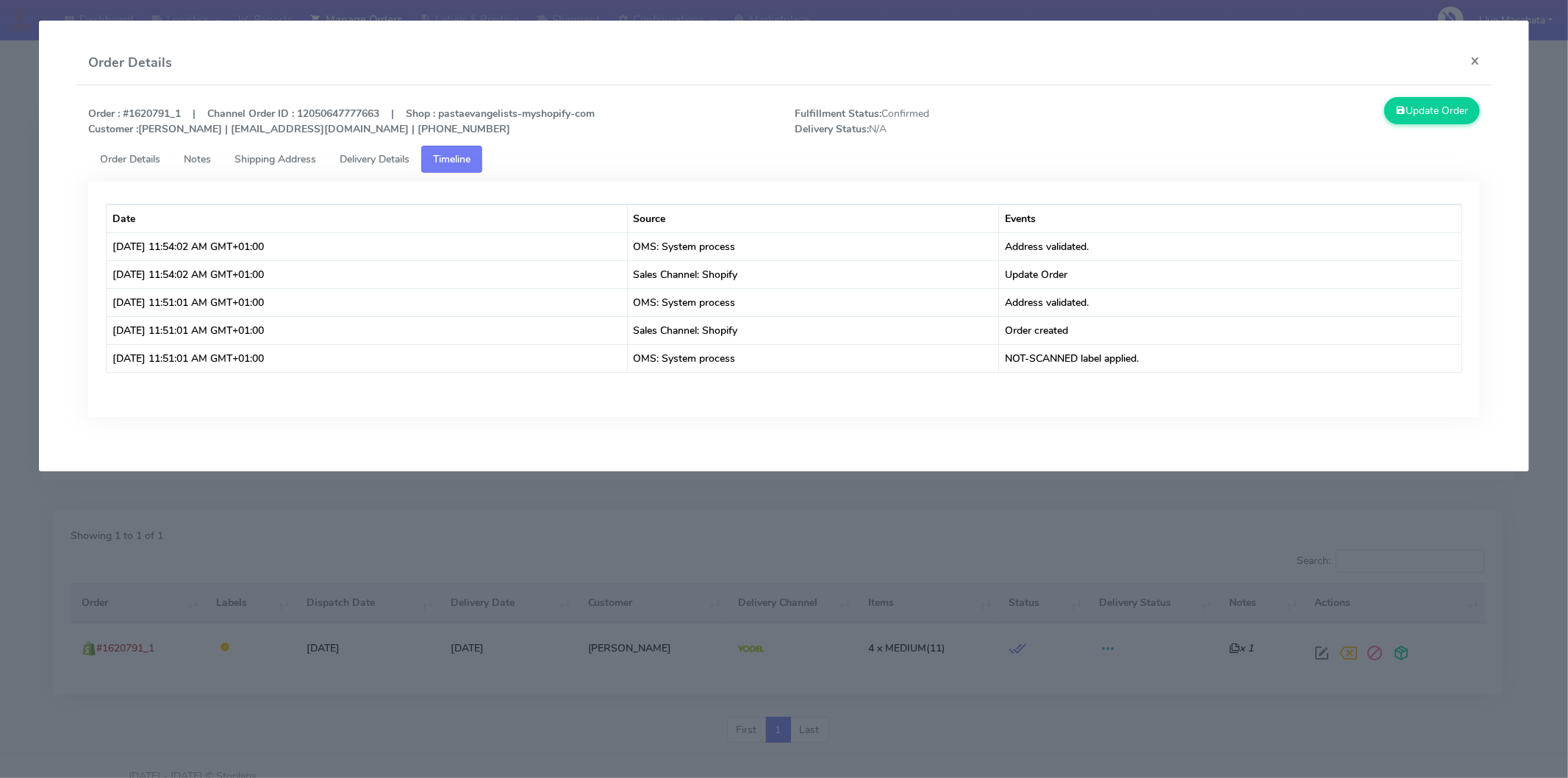
drag, startPoint x: 643, startPoint y: 145, endPoint x: 626, endPoint y: 158, distance: 21.4
click at [643, 146] on ul "Order Details Notes Shipping Address Delivery Details Timeline" at bounding box center [784, 159] width 1392 height 27
click at [715, 164] on ul "Order Details Notes Shipping Address Delivery Details Timeline" at bounding box center [784, 159] width 1392 height 27
click at [1479, 56] on button "×" at bounding box center [1475, 60] width 33 height 39
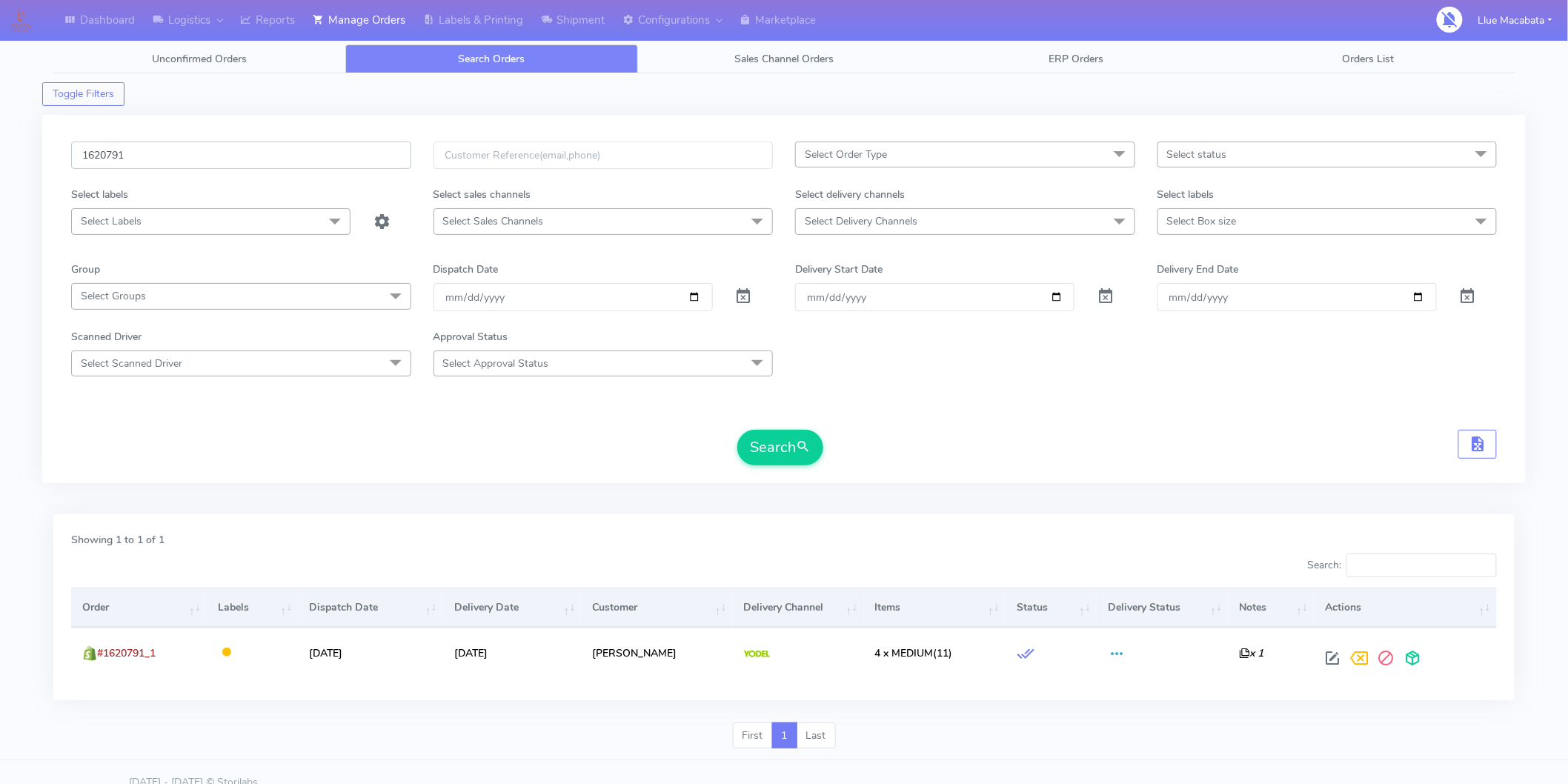
click at [153, 156] on input "1620791" at bounding box center [241, 155] width 340 height 27
paste input "43"
type input "1620431"
click at [737, 430] on button "Search" at bounding box center [780, 448] width 86 height 36
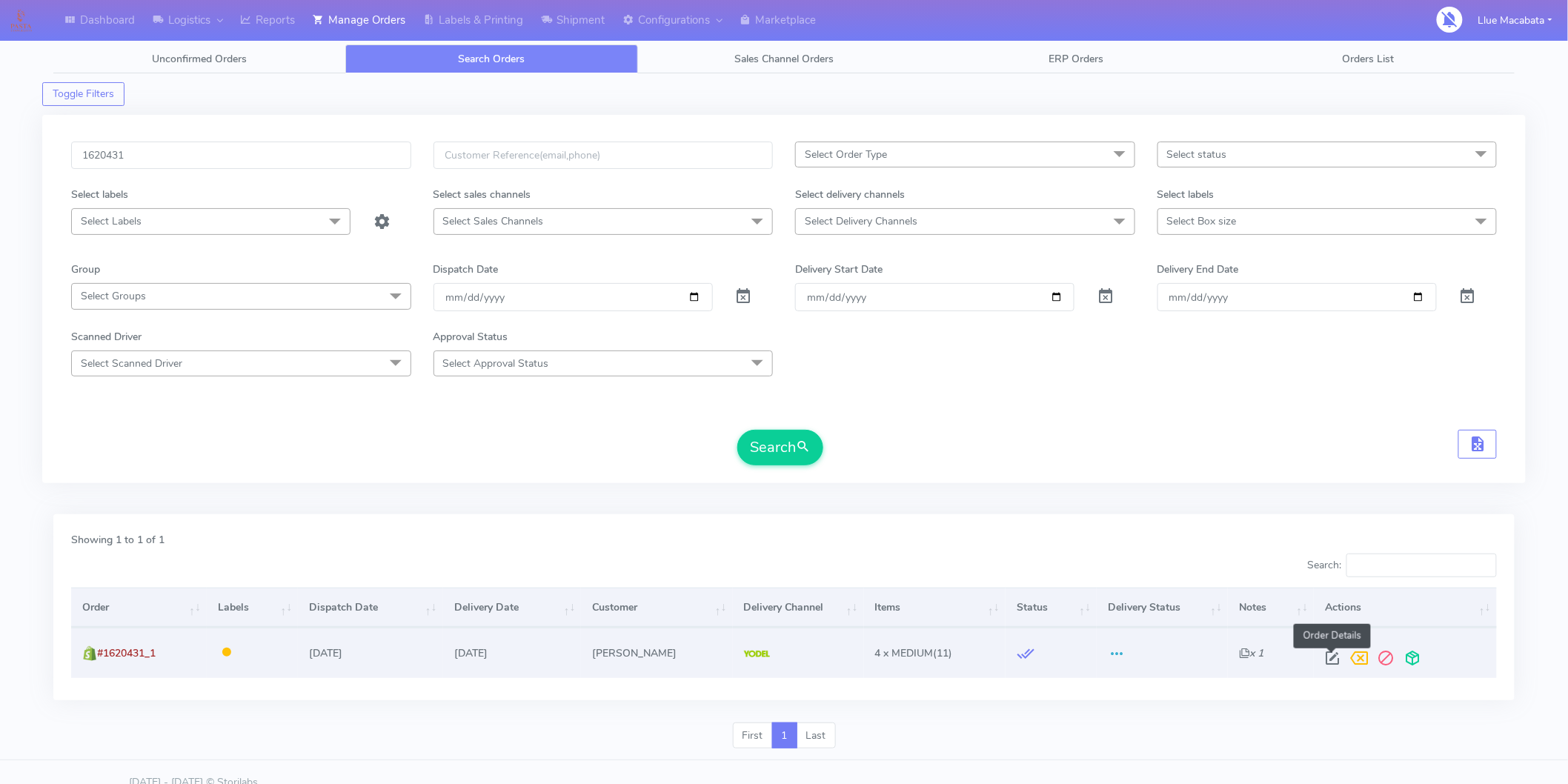
click at [1327, 657] on span at bounding box center [1333, 661] width 27 height 14
select select "5"
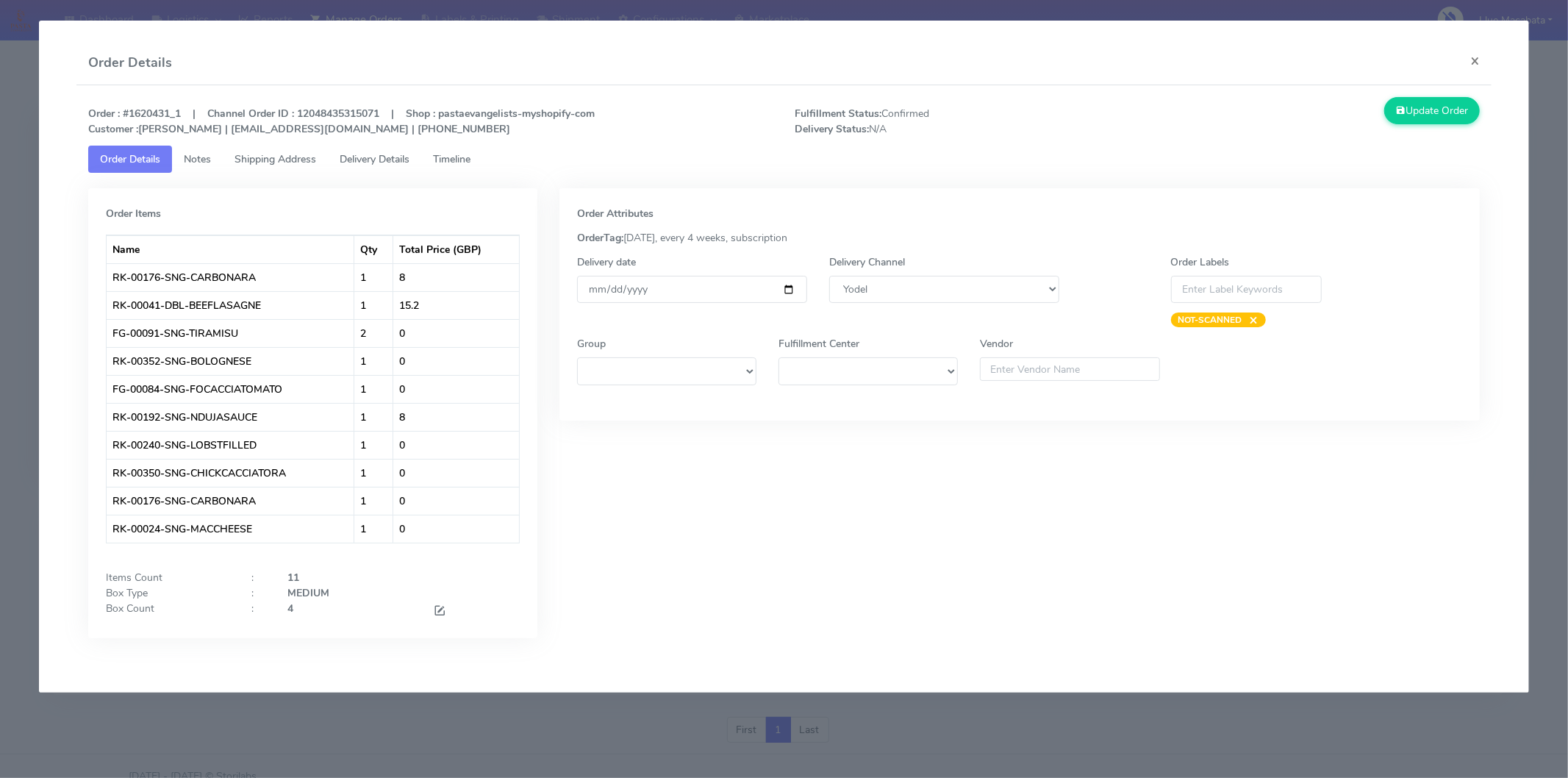
click at [466, 149] on link "Timeline" at bounding box center [451, 159] width 61 height 27
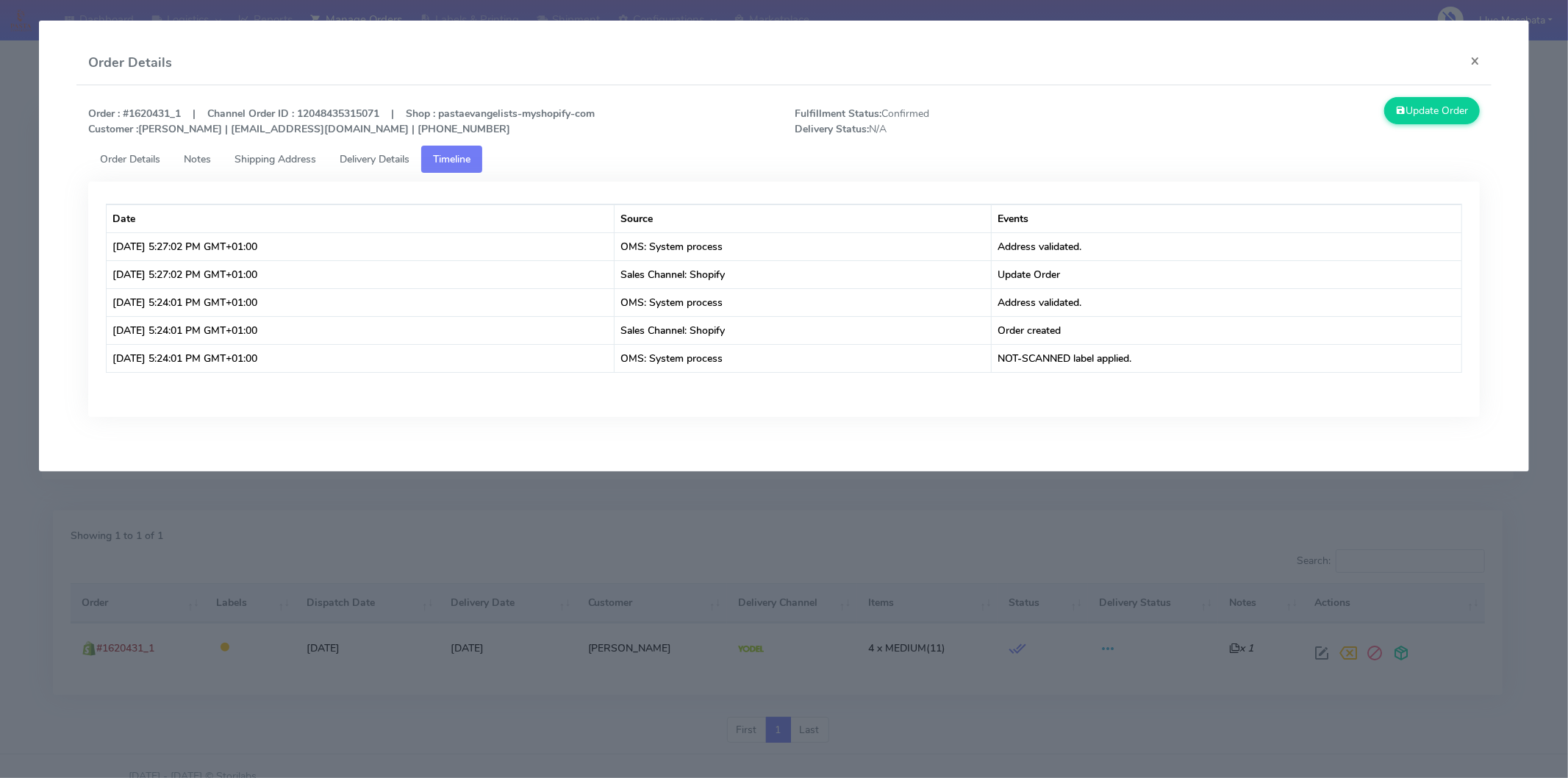
click at [392, 160] on span "Delivery Details" at bounding box center [374, 159] width 70 height 14
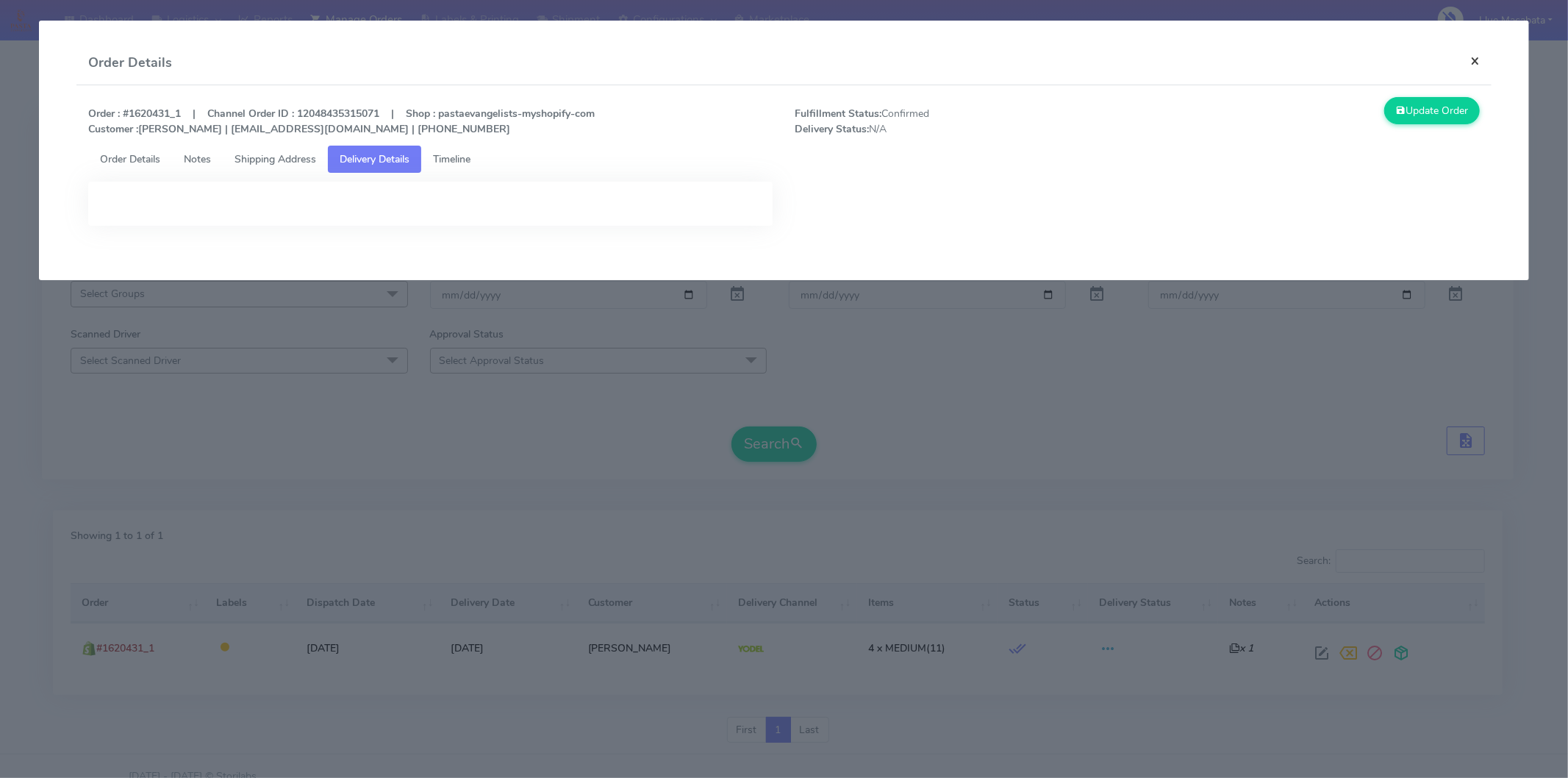
click at [1469, 54] on button "×" at bounding box center [1475, 60] width 33 height 39
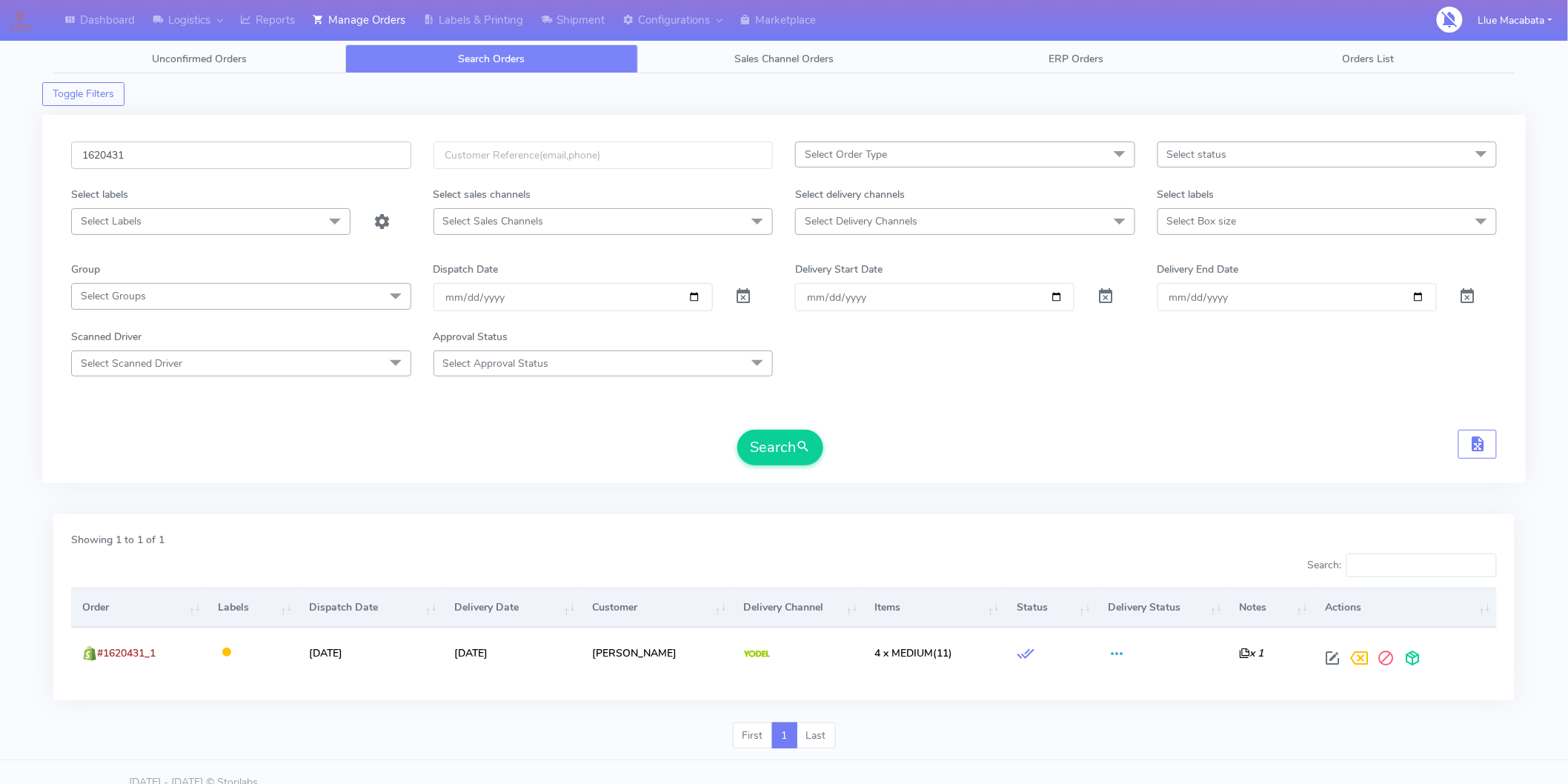
click at [196, 159] on input "1620431" at bounding box center [241, 155] width 340 height 27
click at [737, 430] on button "Search" at bounding box center [780, 448] width 86 height 36
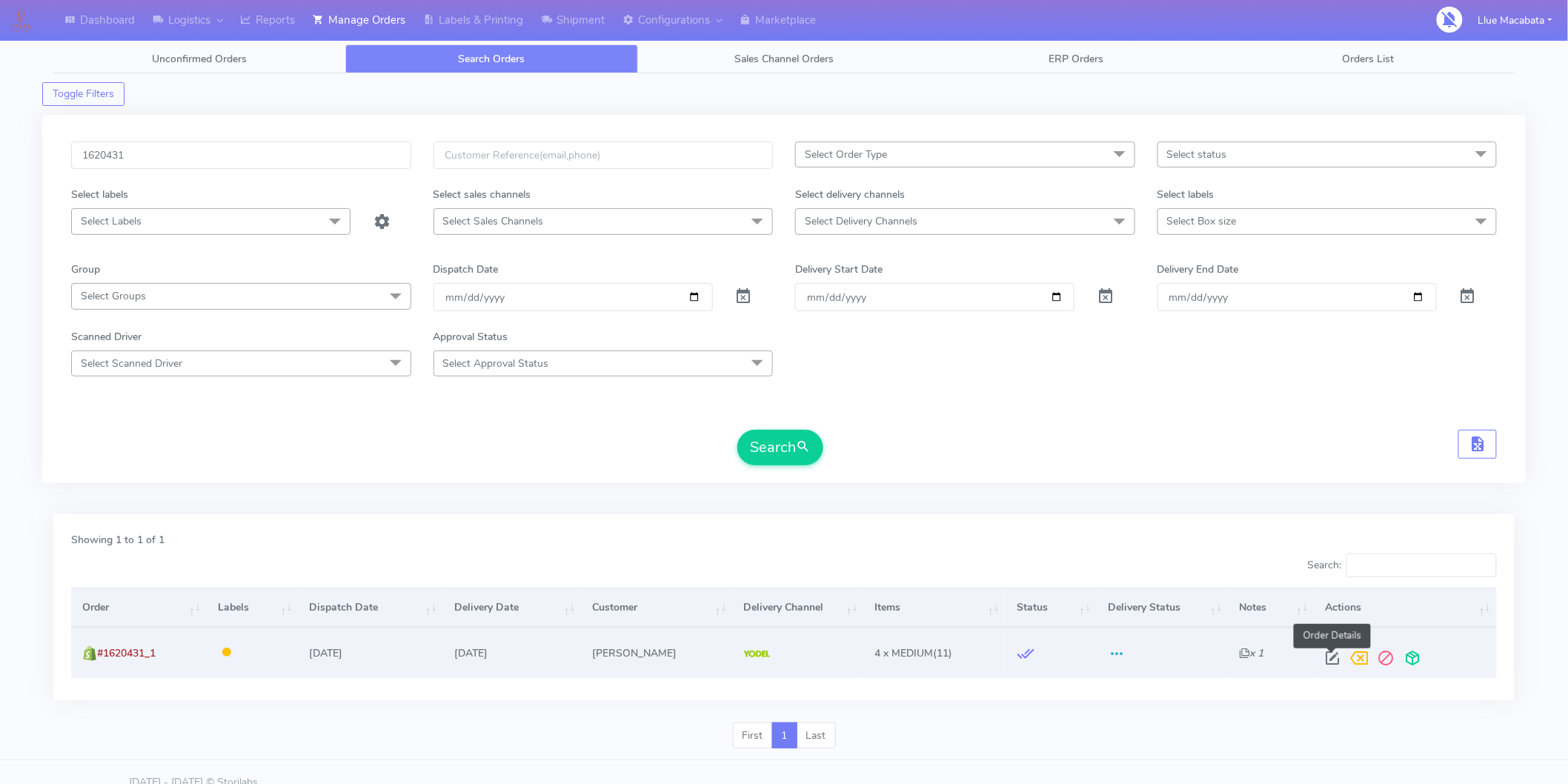
click at [1324, 658] on span at bounding box center [1333, 661] width 27 height 14
select select "5"
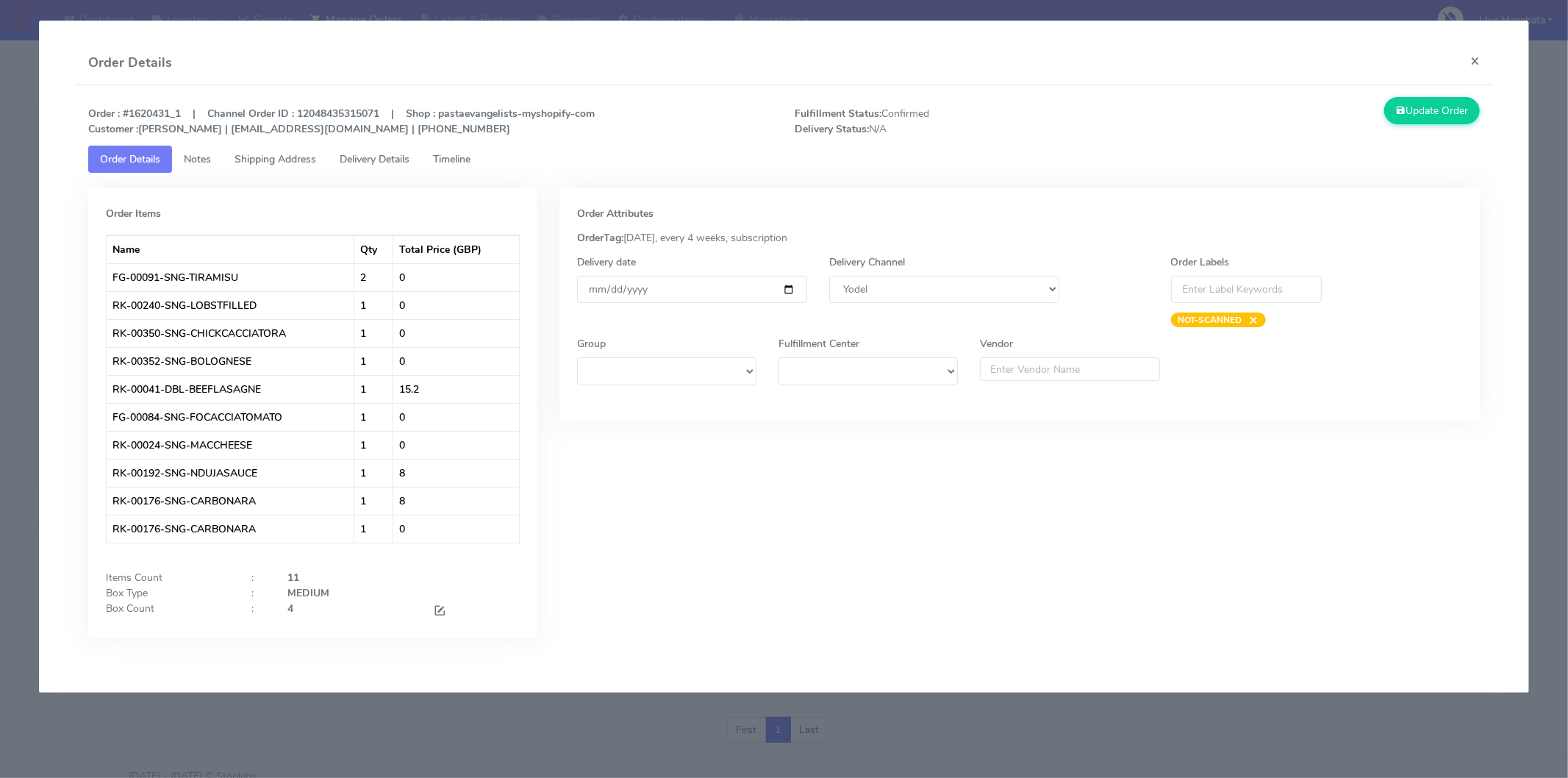
drag, startPoint x: 457, startPoint y: 175, endPoint x: 451, endPoint y: 166, distance: 10.8
click at [456, 175] on tab "Order Items Name Qty Total Price (GBP) FG-00091-SNG-TIRAMISU 2 0 RK-00240-SNG-L…" at bounding box center [784, 416] width 1392 height 488
click at [437, 160] on link "Timeline" at bounding box center [451, 159] width 61 height 27
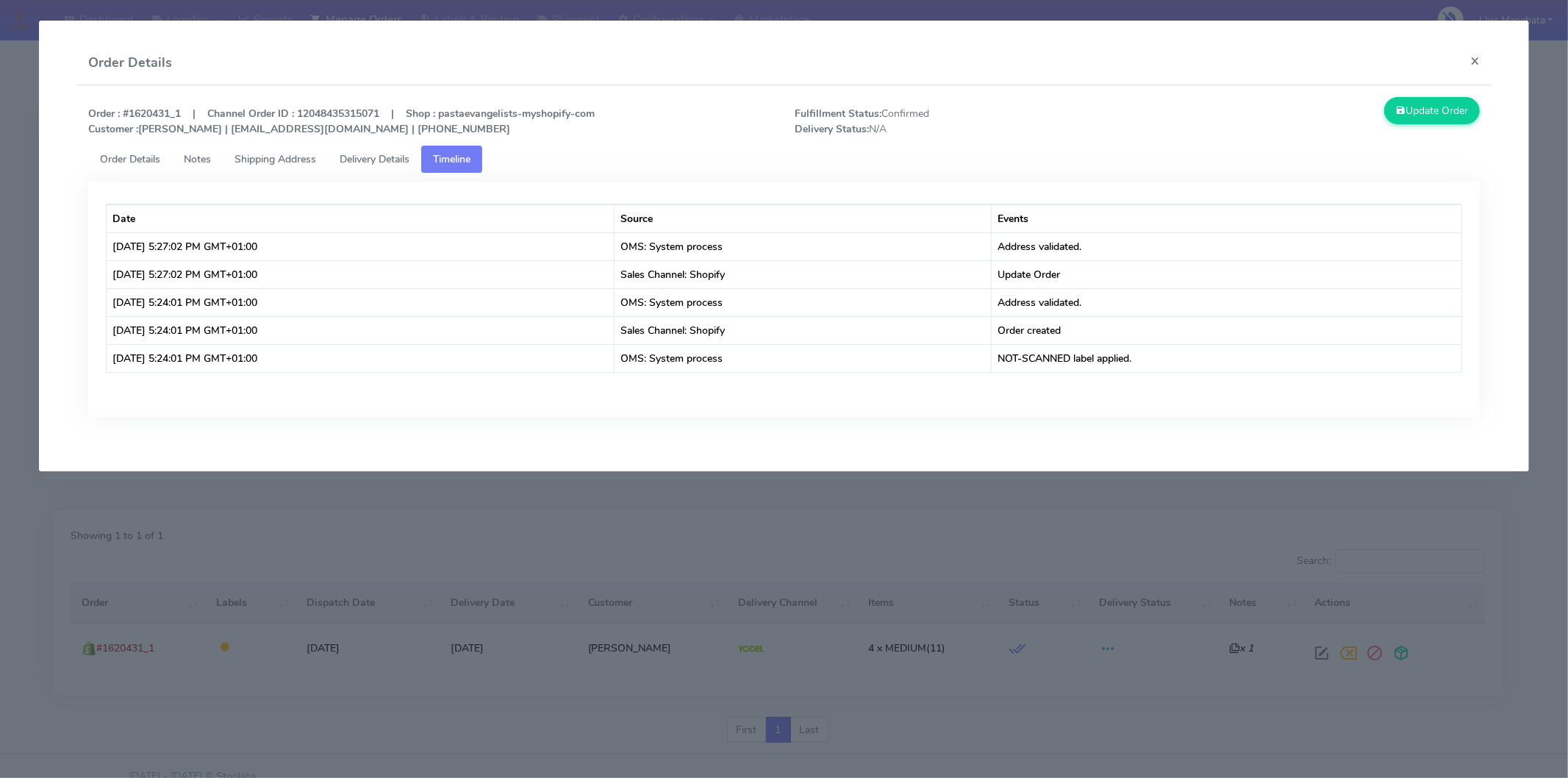
click at [409, 158] on span "Delivery Details" at bounding box center [374, 159] width 70 height 14
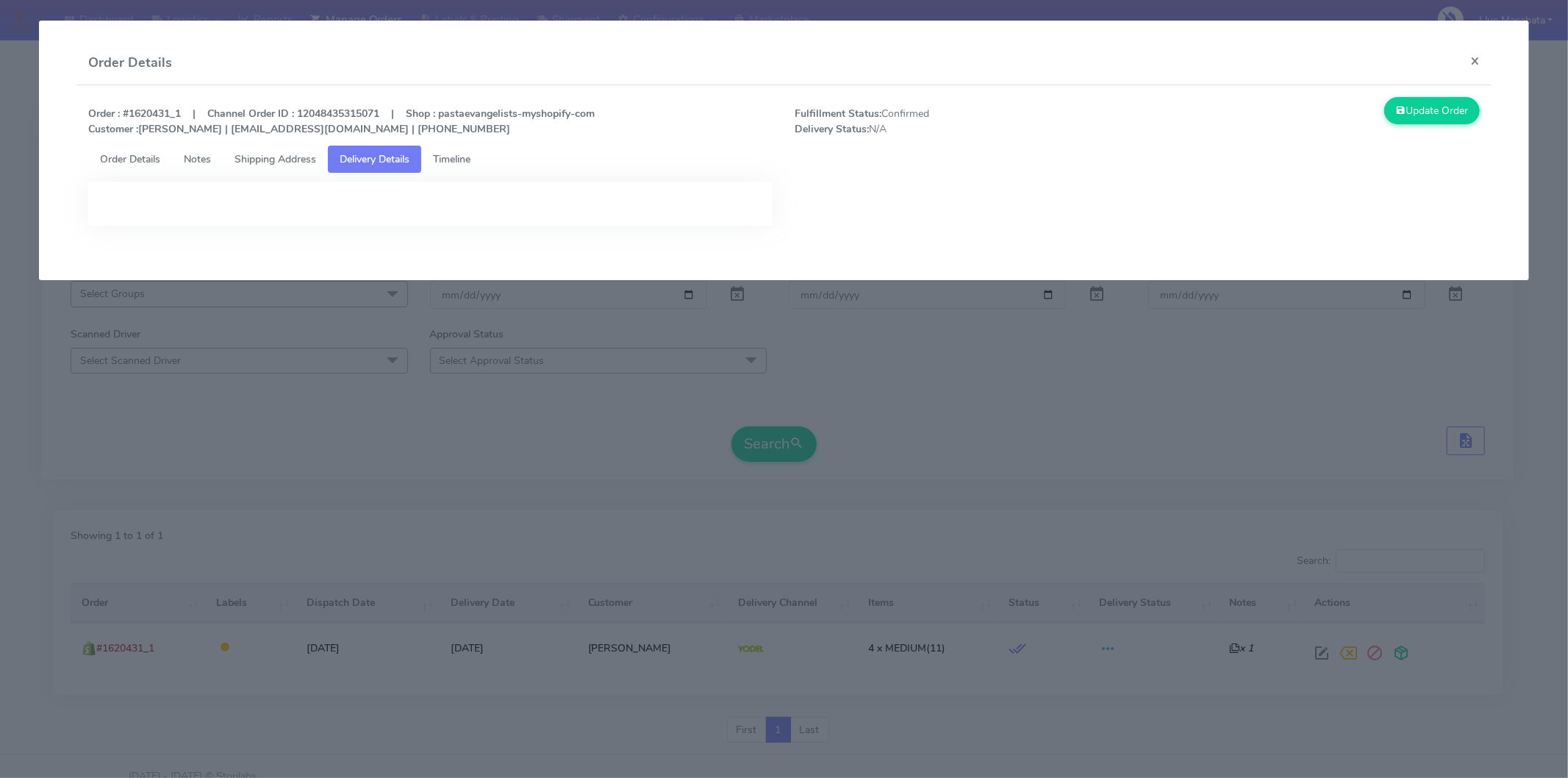
click at [445, 158] on span "Timeline" at bounding box center [451, 159] width 37 height 14
